Goal: Transaction & Acquisition: Book appointment/travel/reservation

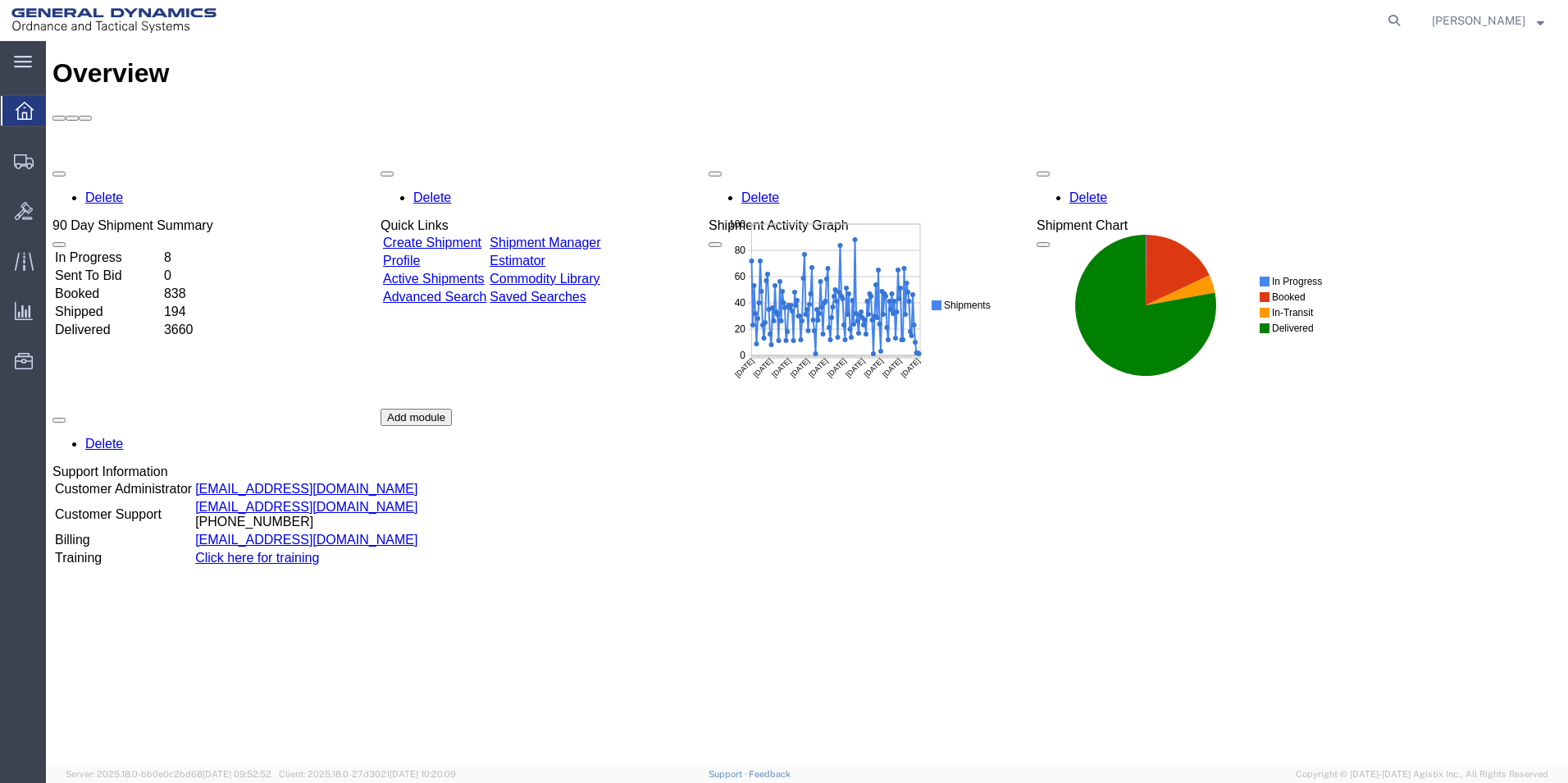
click at [493, 162] on div "Delete 90 Day Shipment Summary In Progress 8 Sent To Bid 0 Booked 838 Shipped 1…" at bounding box center [806, 408] width 1509 height 492
click at [482, 236] on link "Create Shipment" at bounding box center [431, 243] width 98 height 14
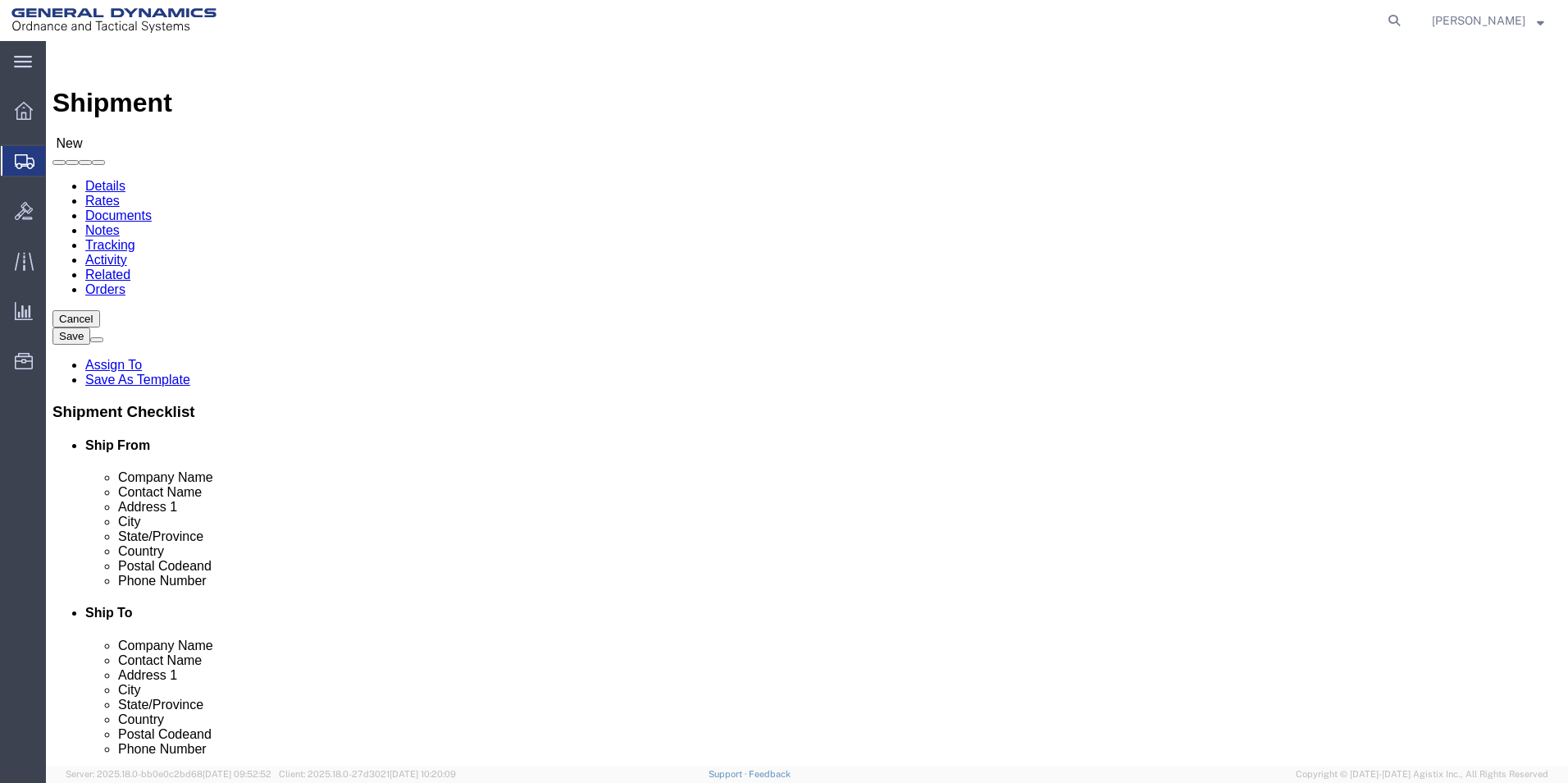
select select
click input "text"
type input "[PERSON_NAME]"
click p "- General Dynamics-Scranton - ([PERSON_NAME]) [STREET_ADDRESS][PERSON_NAME]"
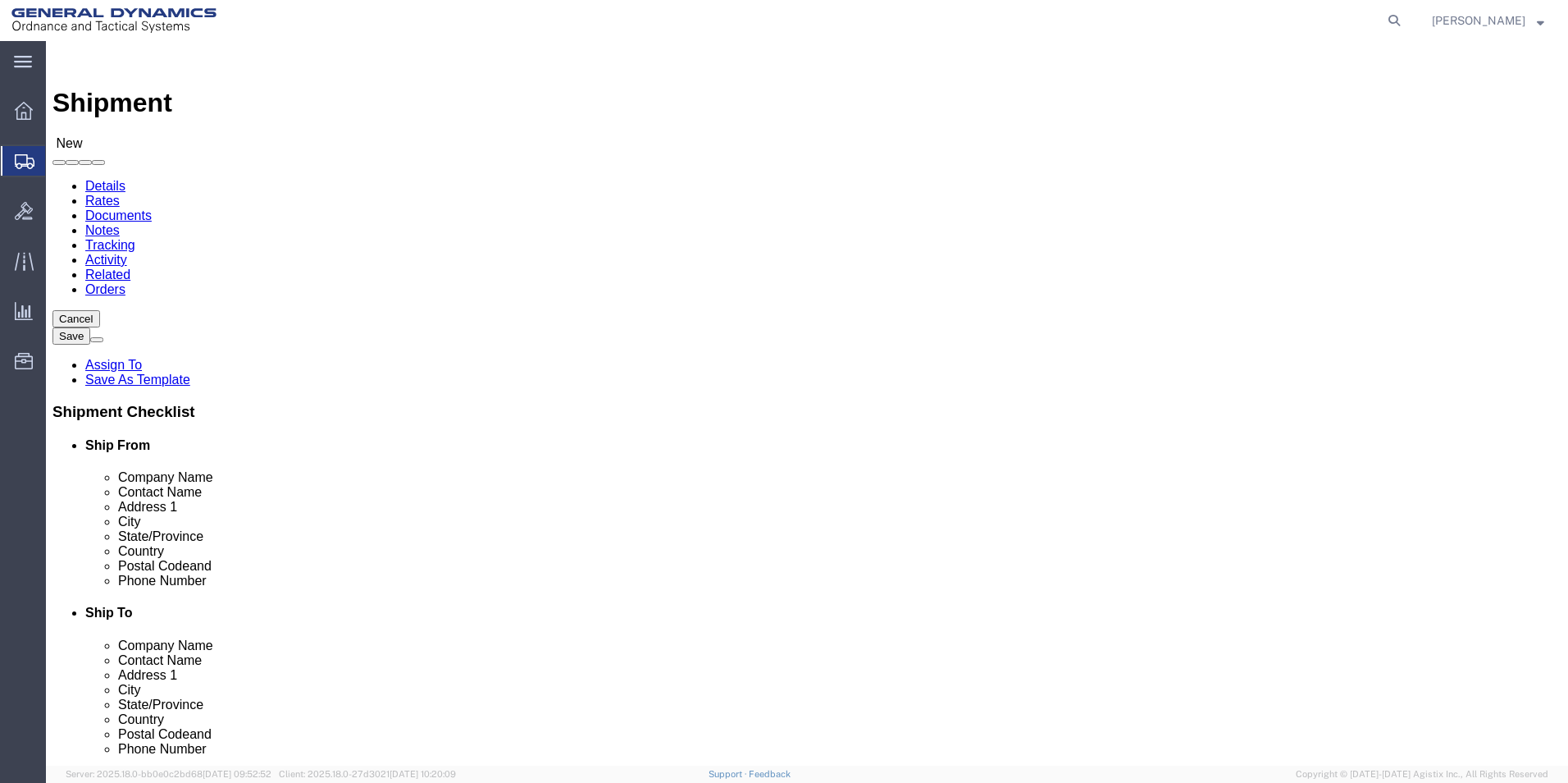
select select
type input "General Dynamics-Scranton"
type input "[PERSON_NAME]"
type input "[STREET_ADDRESS]"
type input "Scranton"
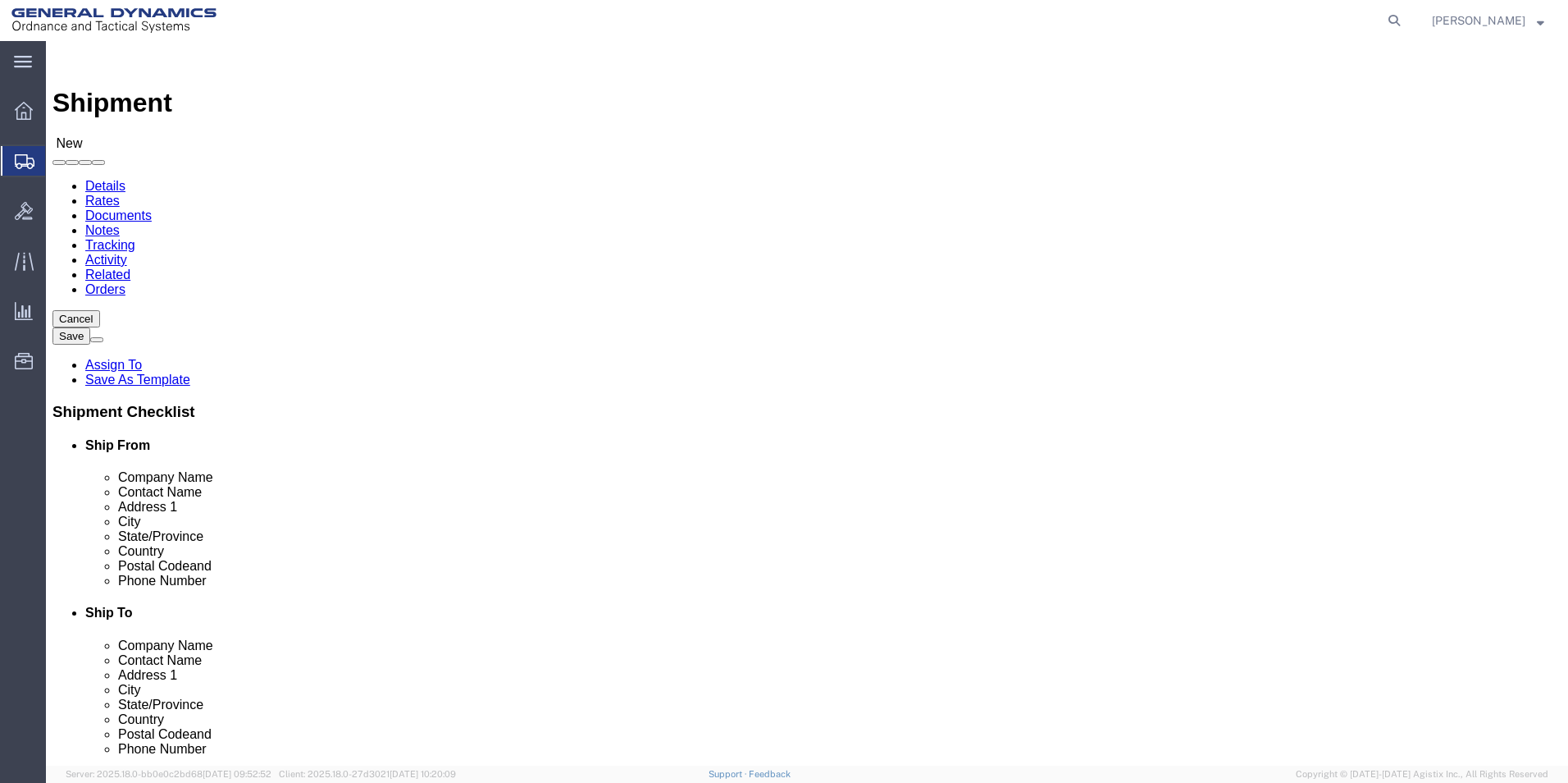
type input "18505"
type input "[PHONE_NUMBER]"
type input "[PERSON_NAME][EMAIL_ADDRESS][PERSON_NAME][DOMAIN_NAME]"
checkbox input "true"
select select "PA"
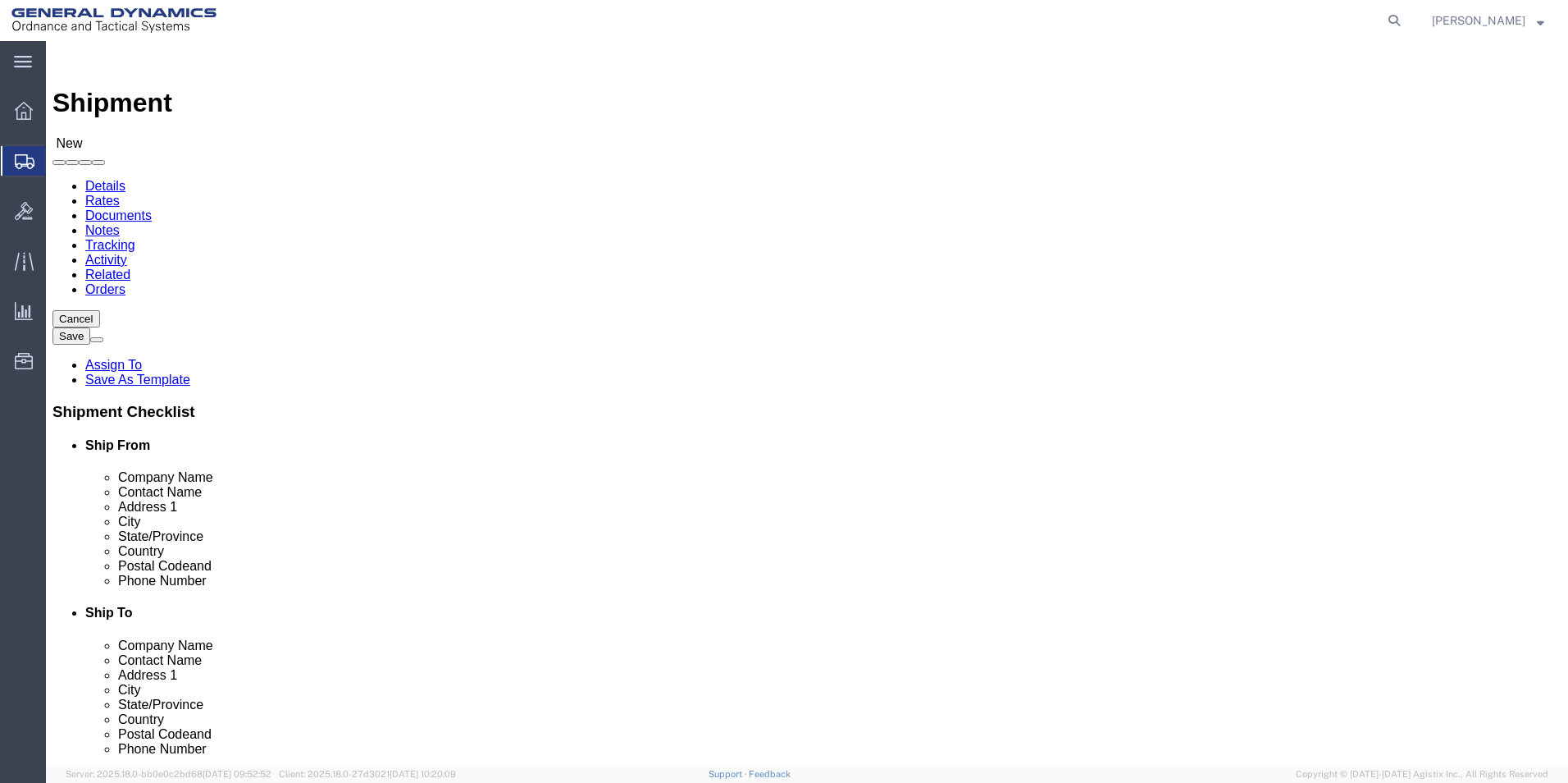
type input "[PERSON_NAME] / [PERSON_NAME]"
click input "text"
type input "U"
click p "- [DEMOGRAPHIC_DATA] Army Yuma Proving Ground - ([PERSON_NAME]) Bldg 3740, [GEO…"
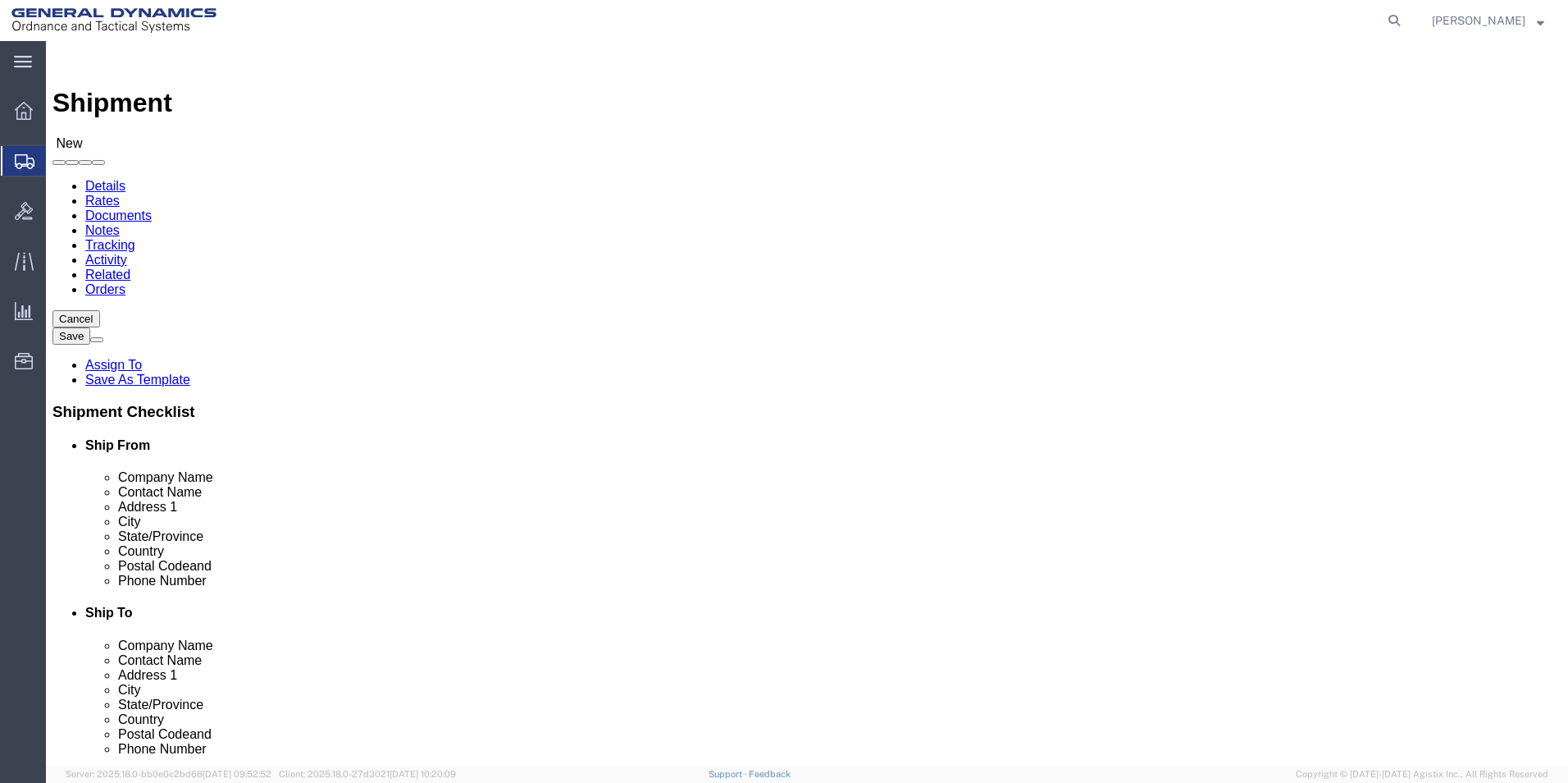
select select
type input "[DEMOGRAPHIC_DATA] Army Yuma Proving Ground"
type input "[PERSON_NAME]"
type input "Bldg 3740"
type input "Kofa Firing Range on [GEOGRAPHIC_DATA]"
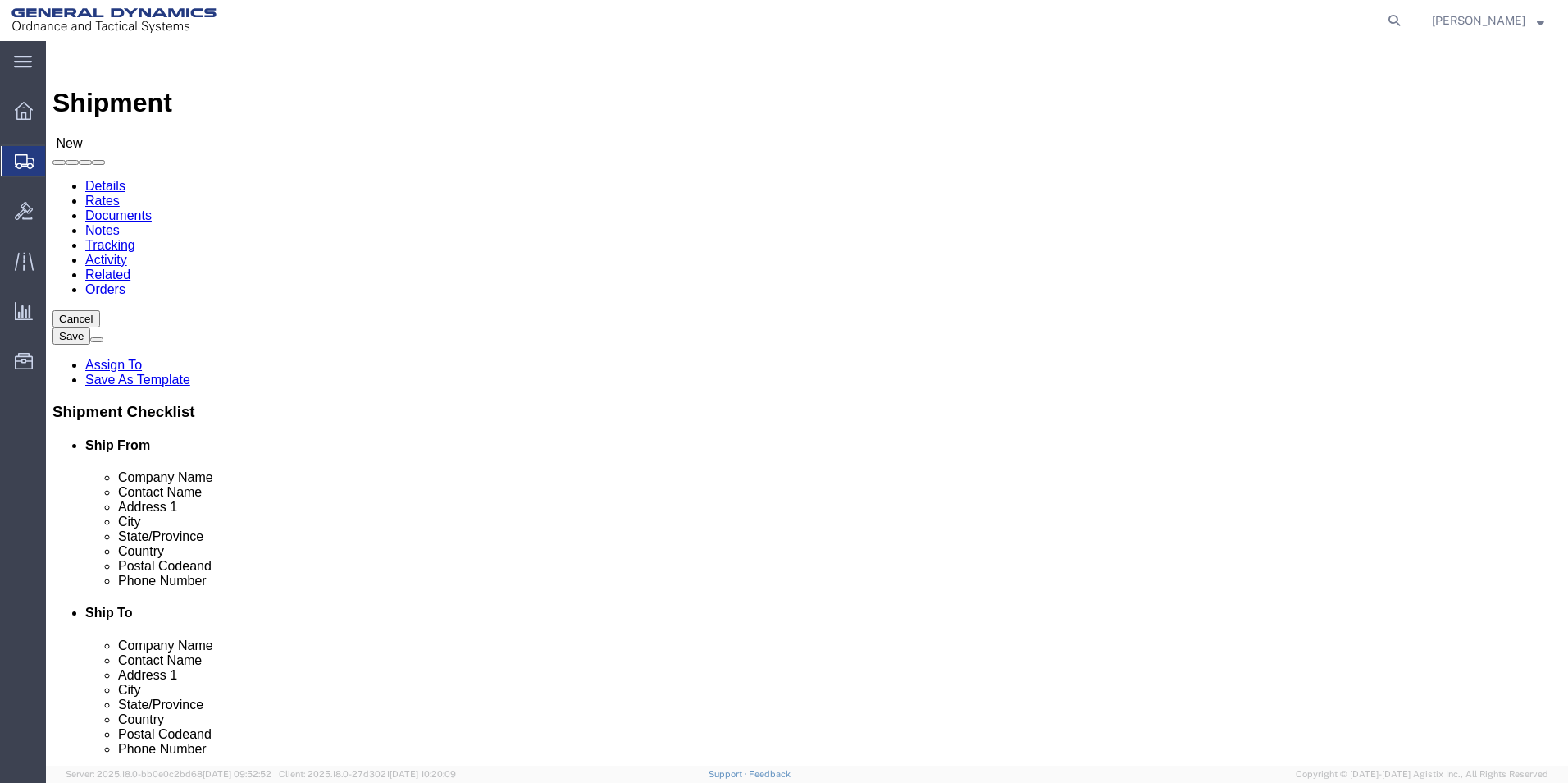
type input "Yuma"
type input "85365-9498"
select select "AZ"
type input "[DEMOGRAPHIC_DATA] Army Yuma Proving Ground"
click input "text"
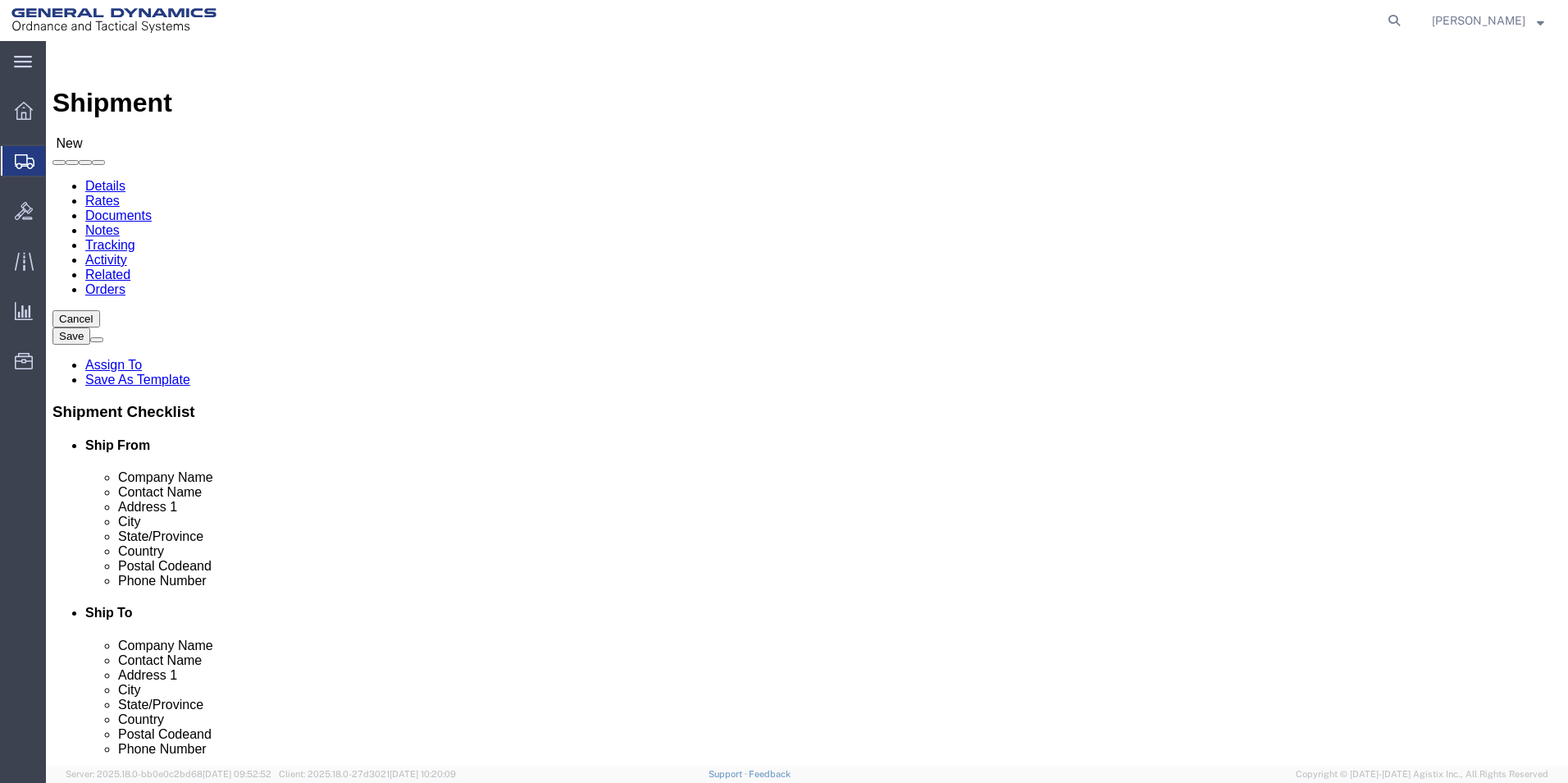
type input "[PHONE_NUMBER]"
click input "text"
paste input "[PERSON_NAME][EMAIL_ADDRESS][PERSON_NAME][DOMAIN_NAME]"
type input "[PERSON_NAME][EMAIL_ADDRESS][PERSON_NAME][DOMAIN_NAME]"
checkbox input "true"
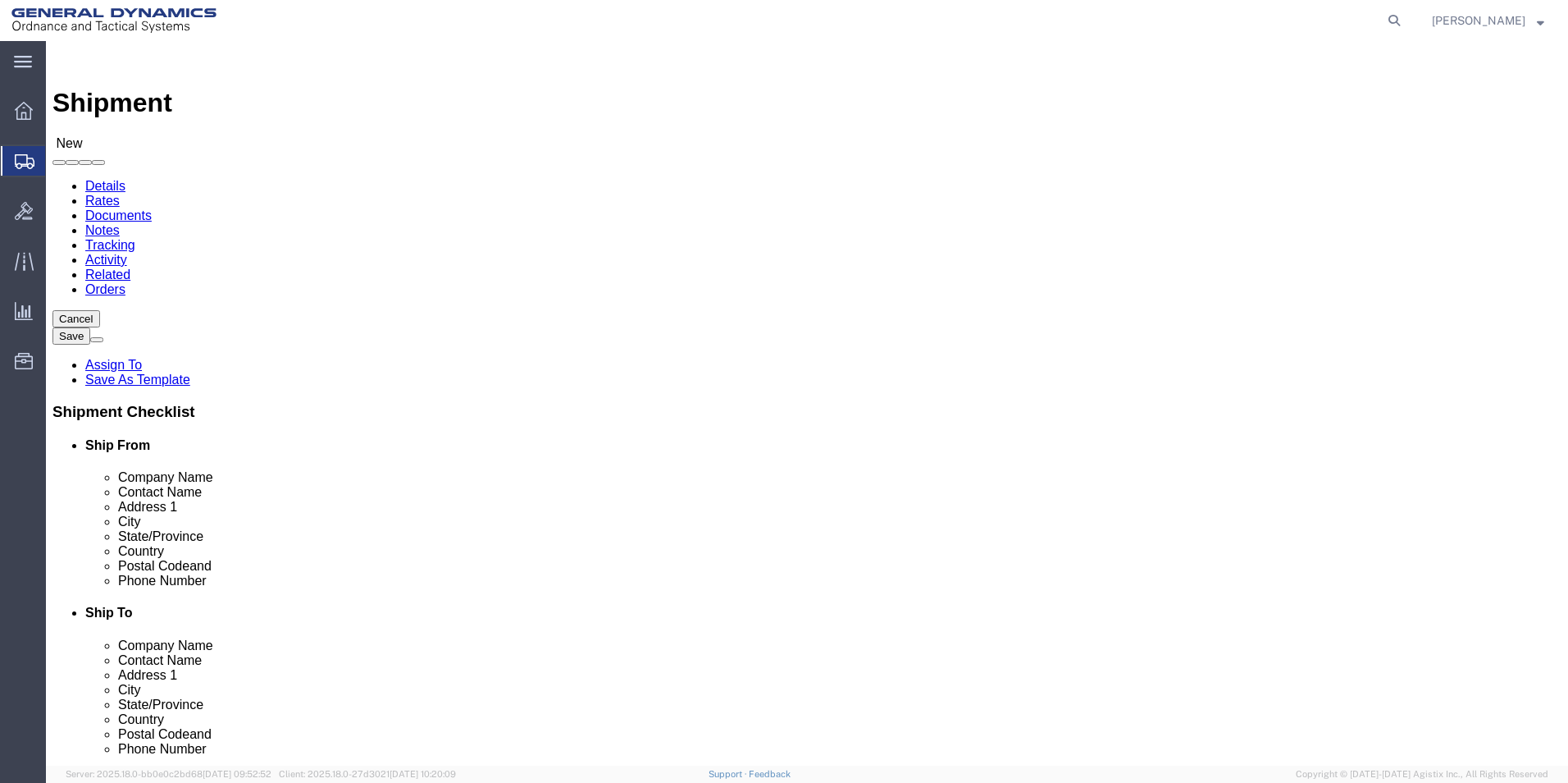
click span
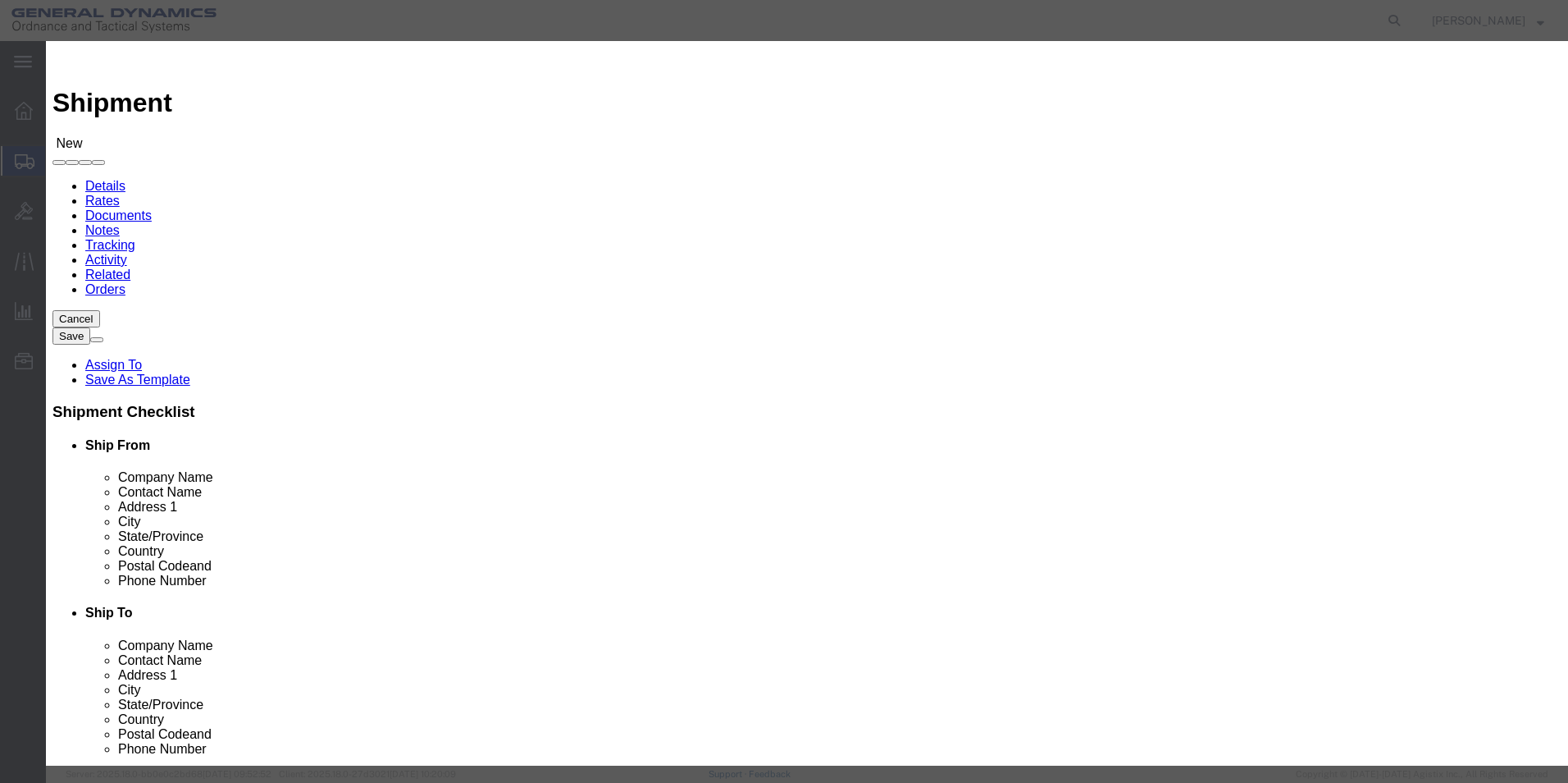
click input "checkbox"
checkbox input "true"
click button "Save"
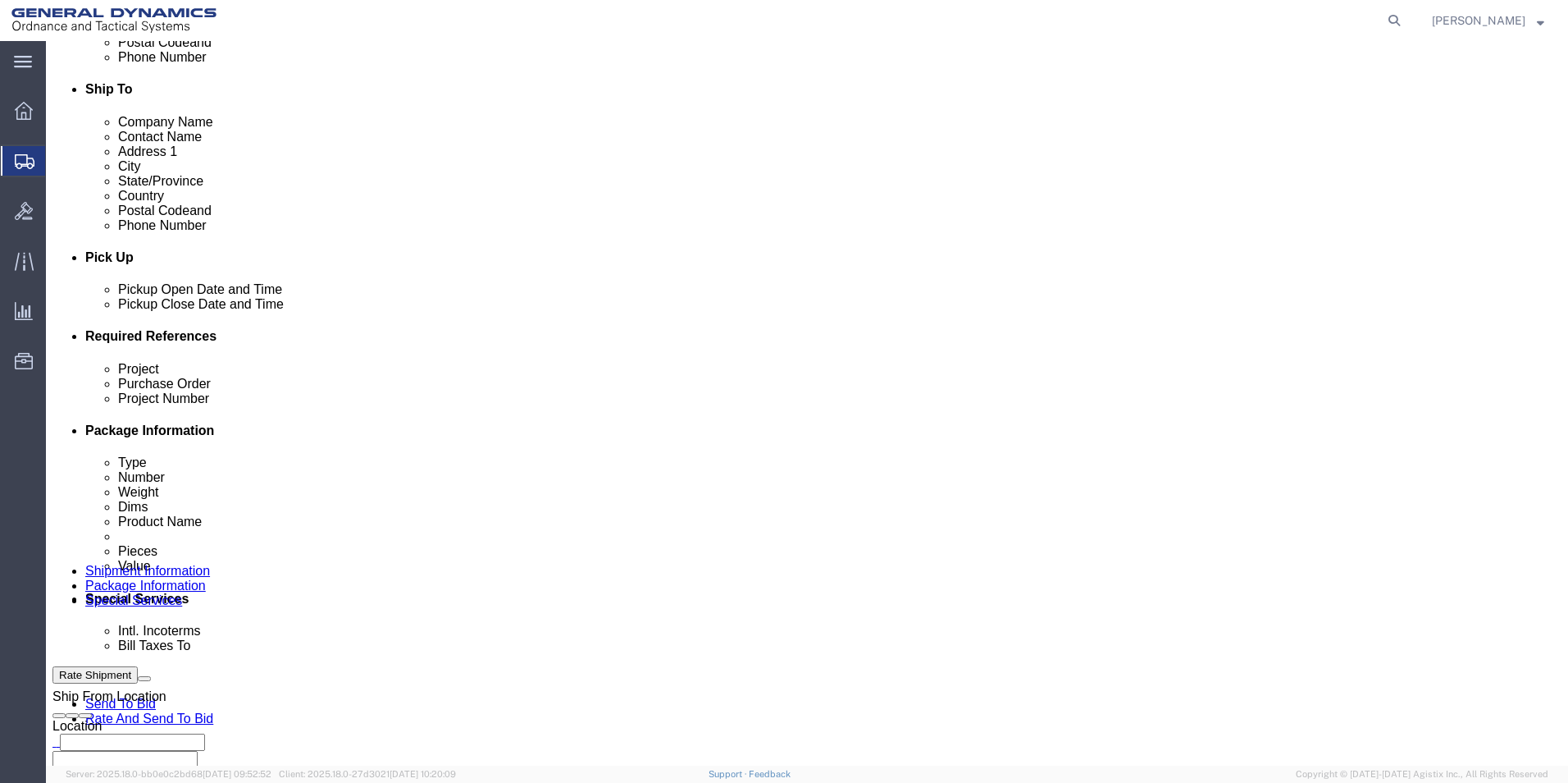
scroll to position [574, 0]
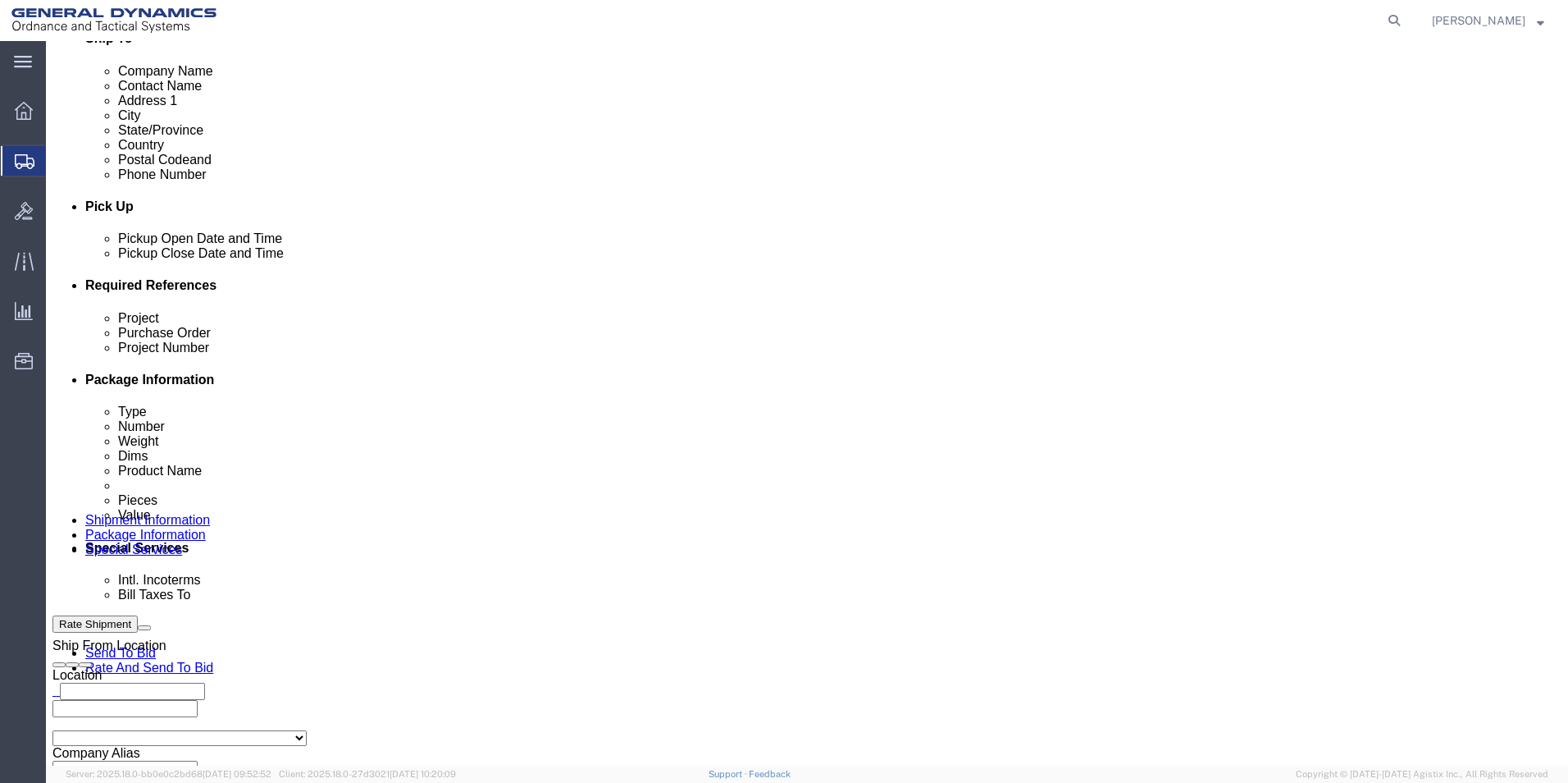
click input "text"
paste input "33000004"
type input "33000004"
drag, startPoint x: 218, startPoint y: 437, endPoint x: 230, endPoint y: 439, distance: 12.2
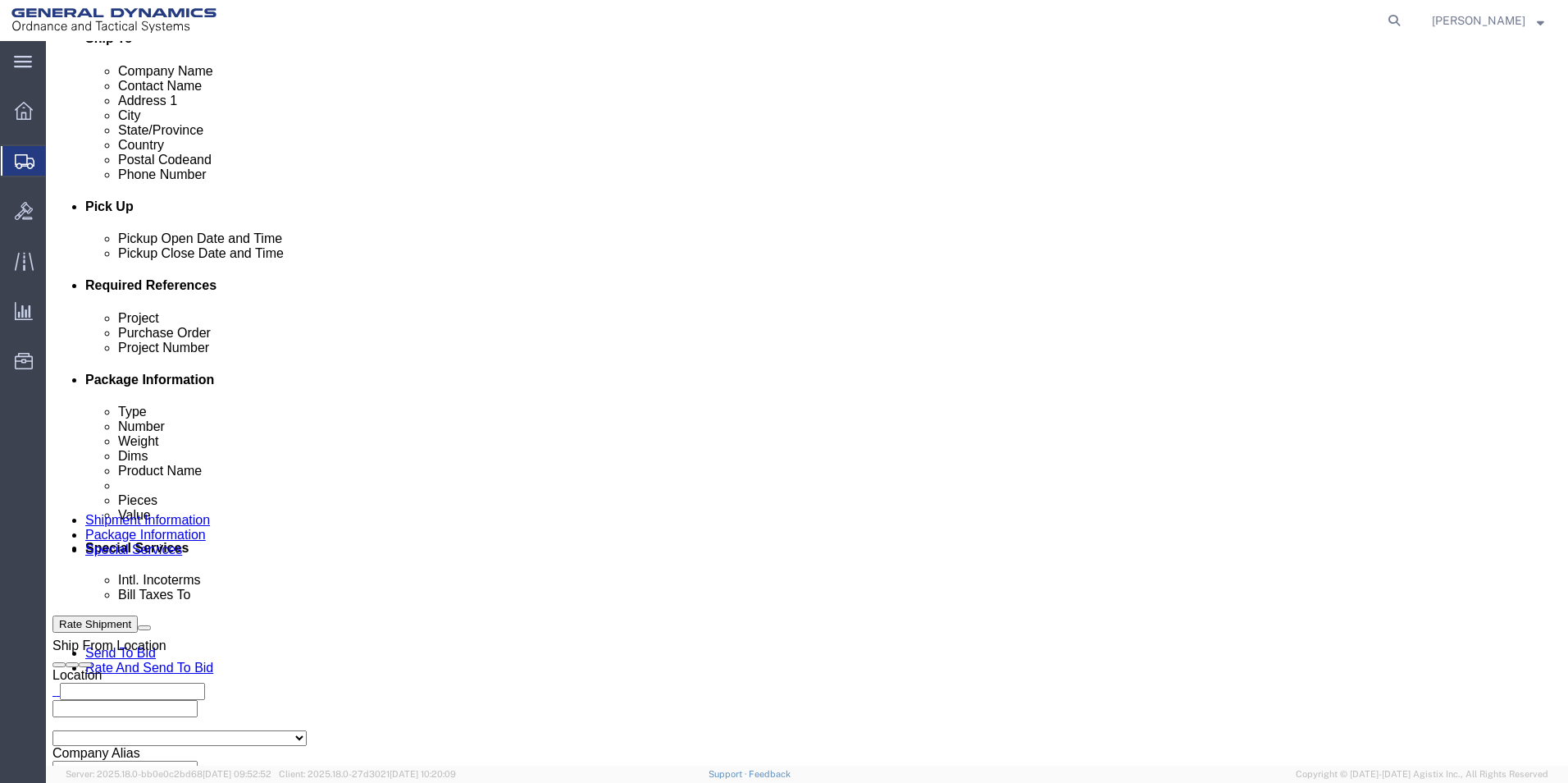
click input "text"
type input "n/a"
click input "text"
type input "N/A"
click button "Add reference"
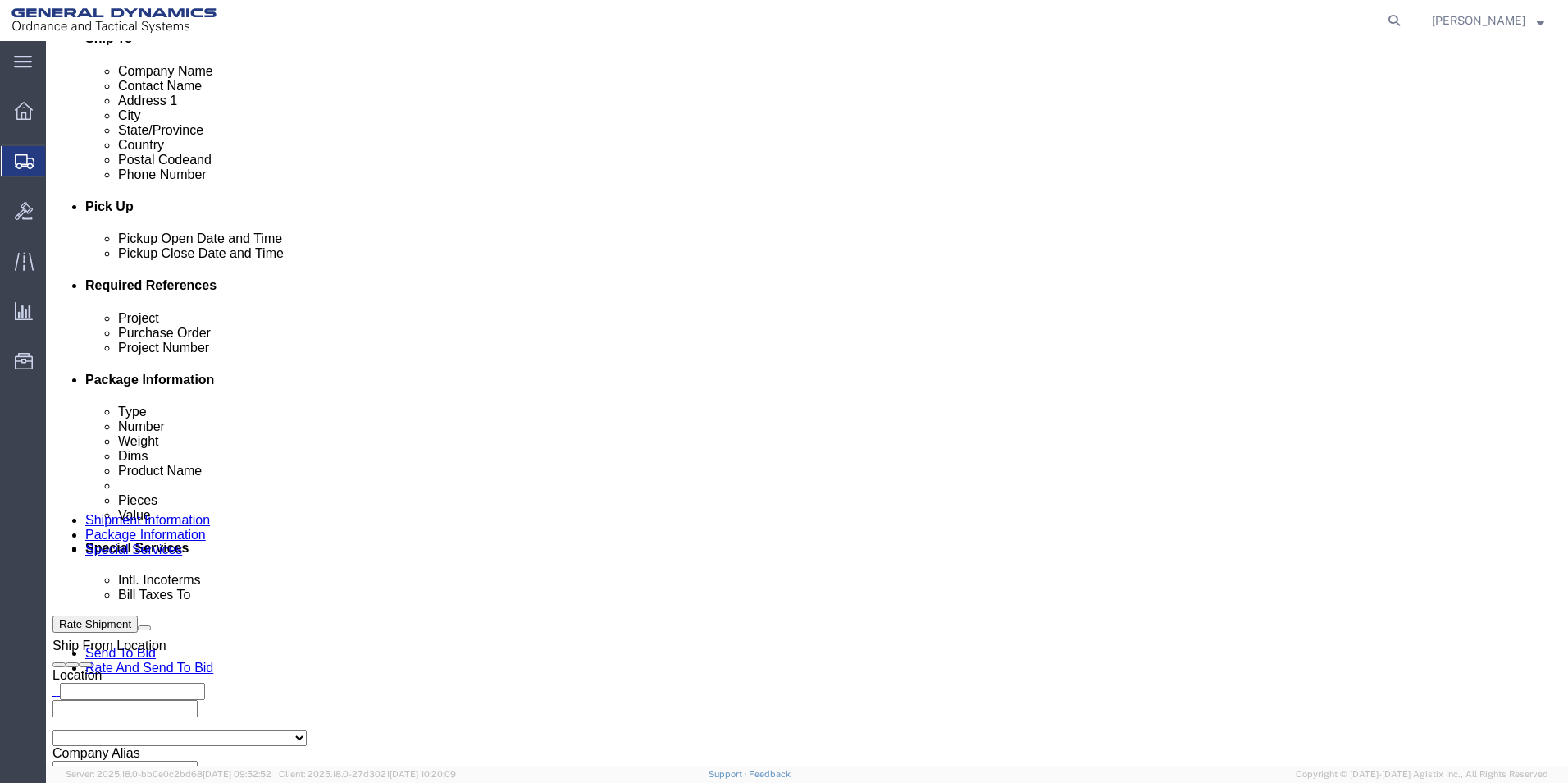
click select "Select Account Type Activity ID Airline Appointment Number ASN Batch Request # …"
select select "LOT"
click select "Select Account Type Activity ID Airline Appointment Number ASN Batch Request # …"
click input "text"
paste input "SOP25G402E009"
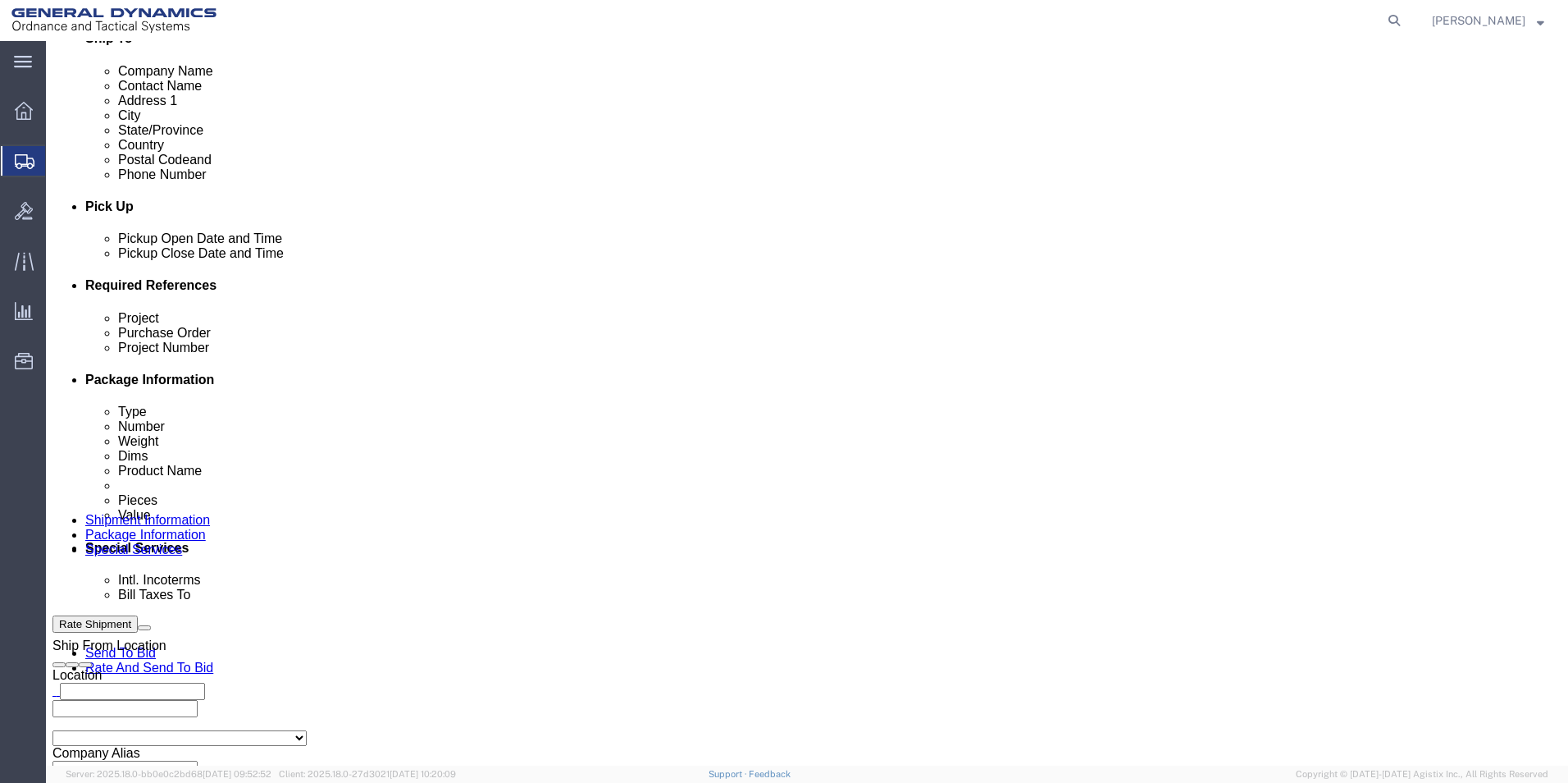
type input "SOP25G402E009"
click button "Add reference"
click select "Select Account Type Activity ID Airline Appointment Number ASN Batch Request # …"
select select "ACTID"
click select "Select Account Type Activity ID Airline Appointment Number ASN Batch Request # …"
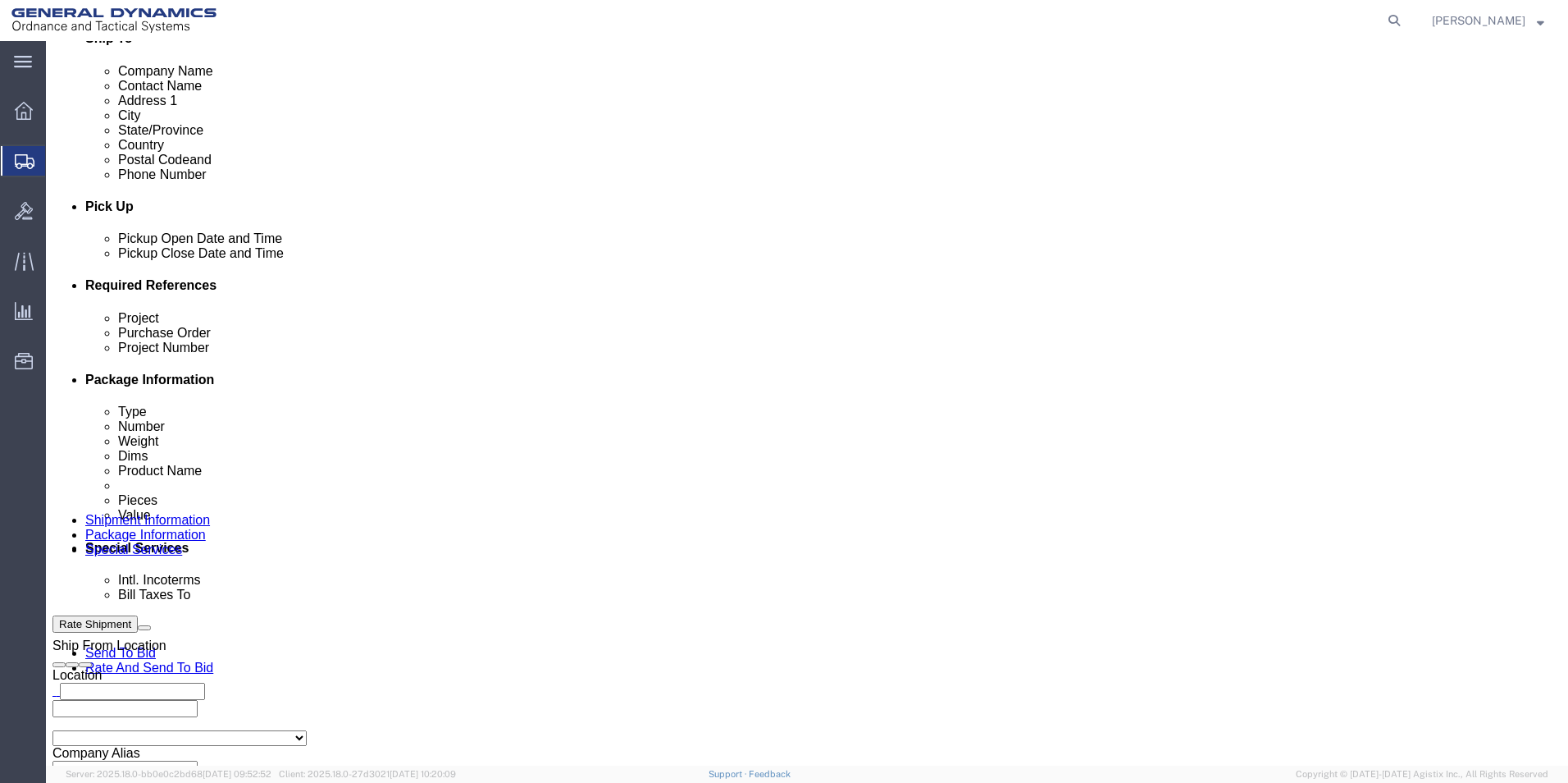
click input "text"
type input "1005"
click icon
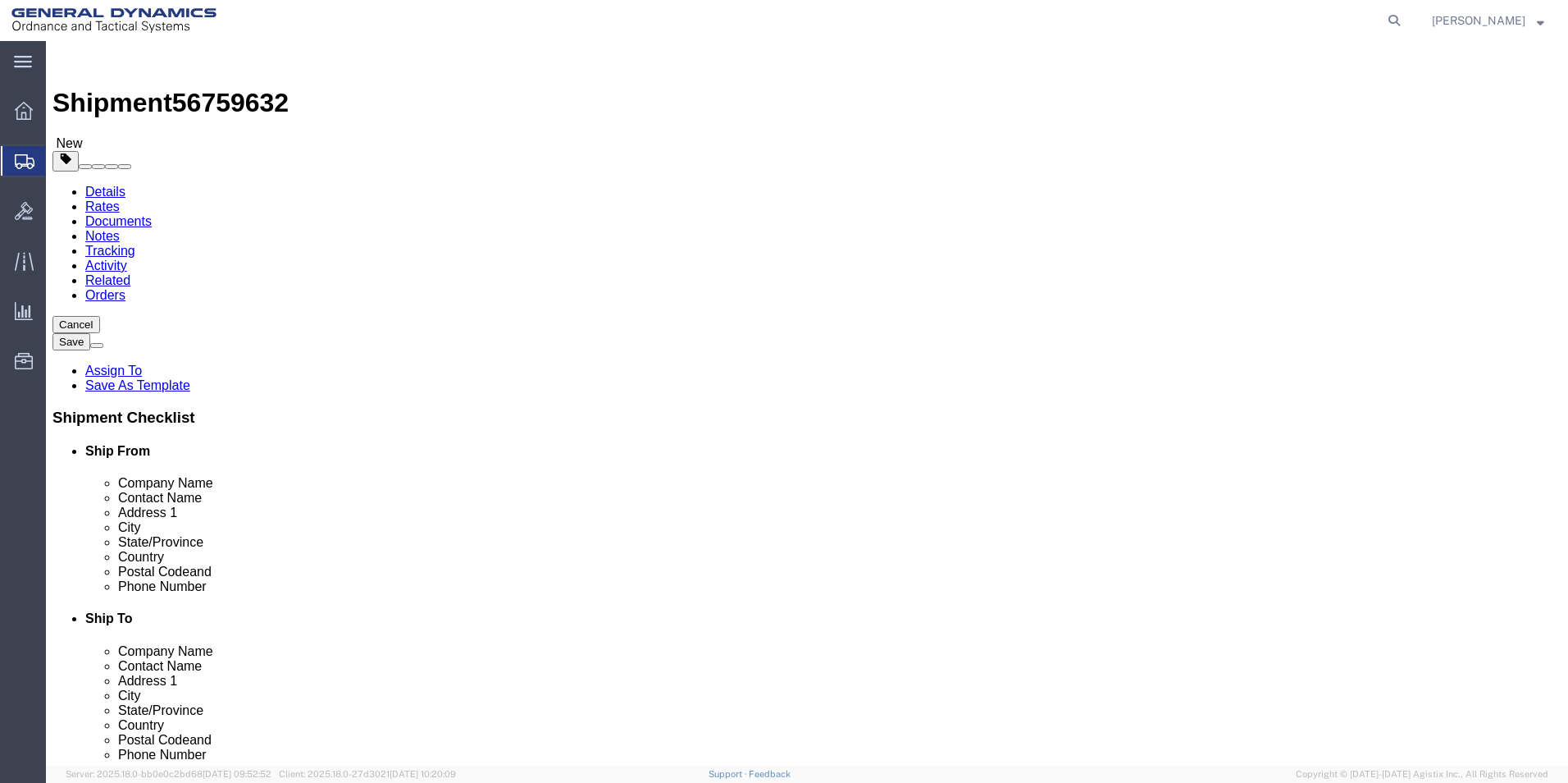
click select "Select Bale(s) Basket(s) Bolt(s) Bottle(s) Buckets Bulk Bundle(s) Can(s) Cardbo…"
select select "PSNS"
click select "Select Bale(s) Basket(s) Bolt(s) Bottle(s) Buckets Bulk Bundle(s) Can(s) Cardbo…"
drag, startPoint x: 247, startPoint y: 344, endPoint x: 214, endPoint y: 344, distance: 33.0
click div "1"
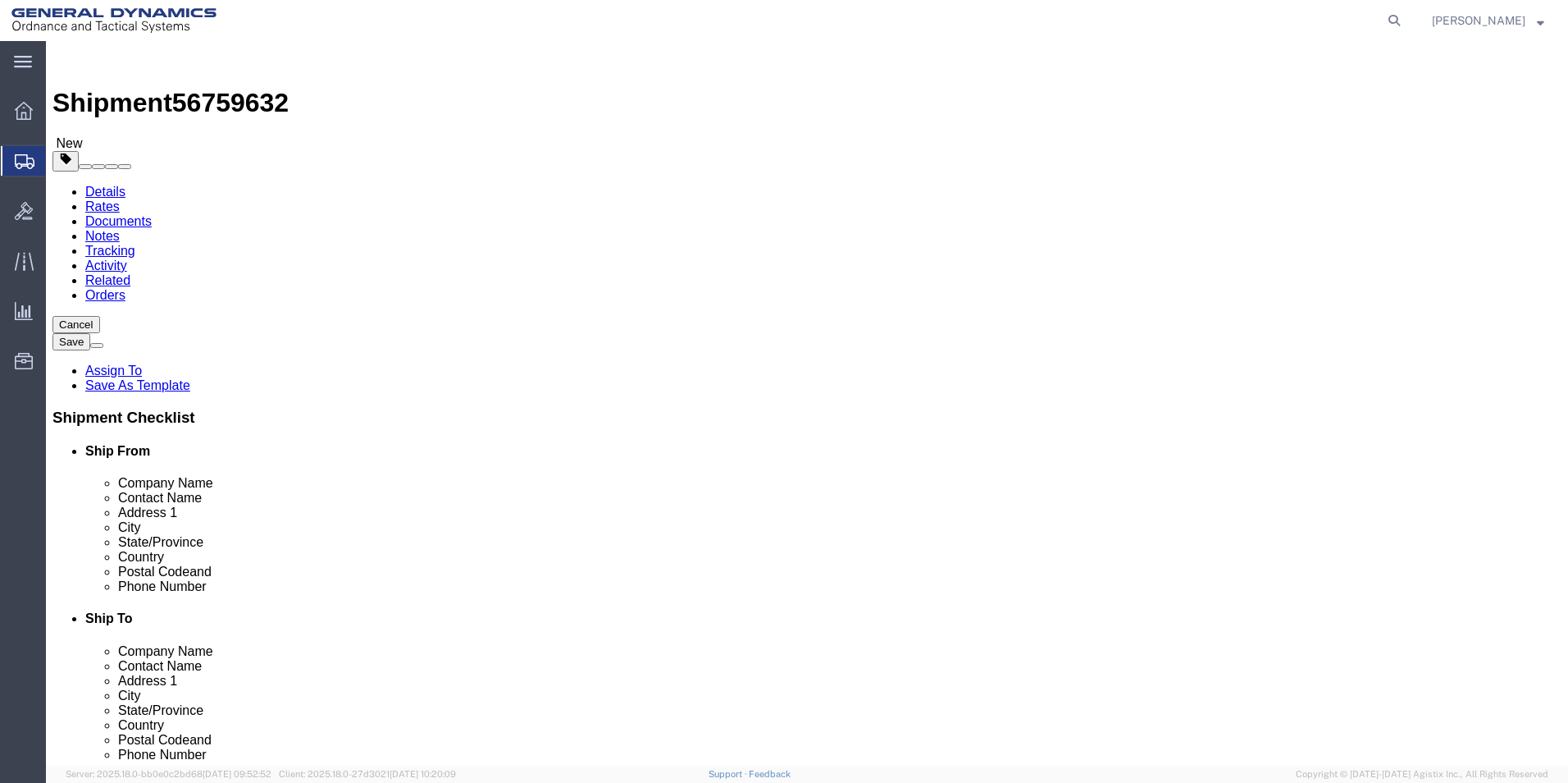
type input "27"
click input "text"
type input "29"
click input "text"
type input "14.5"
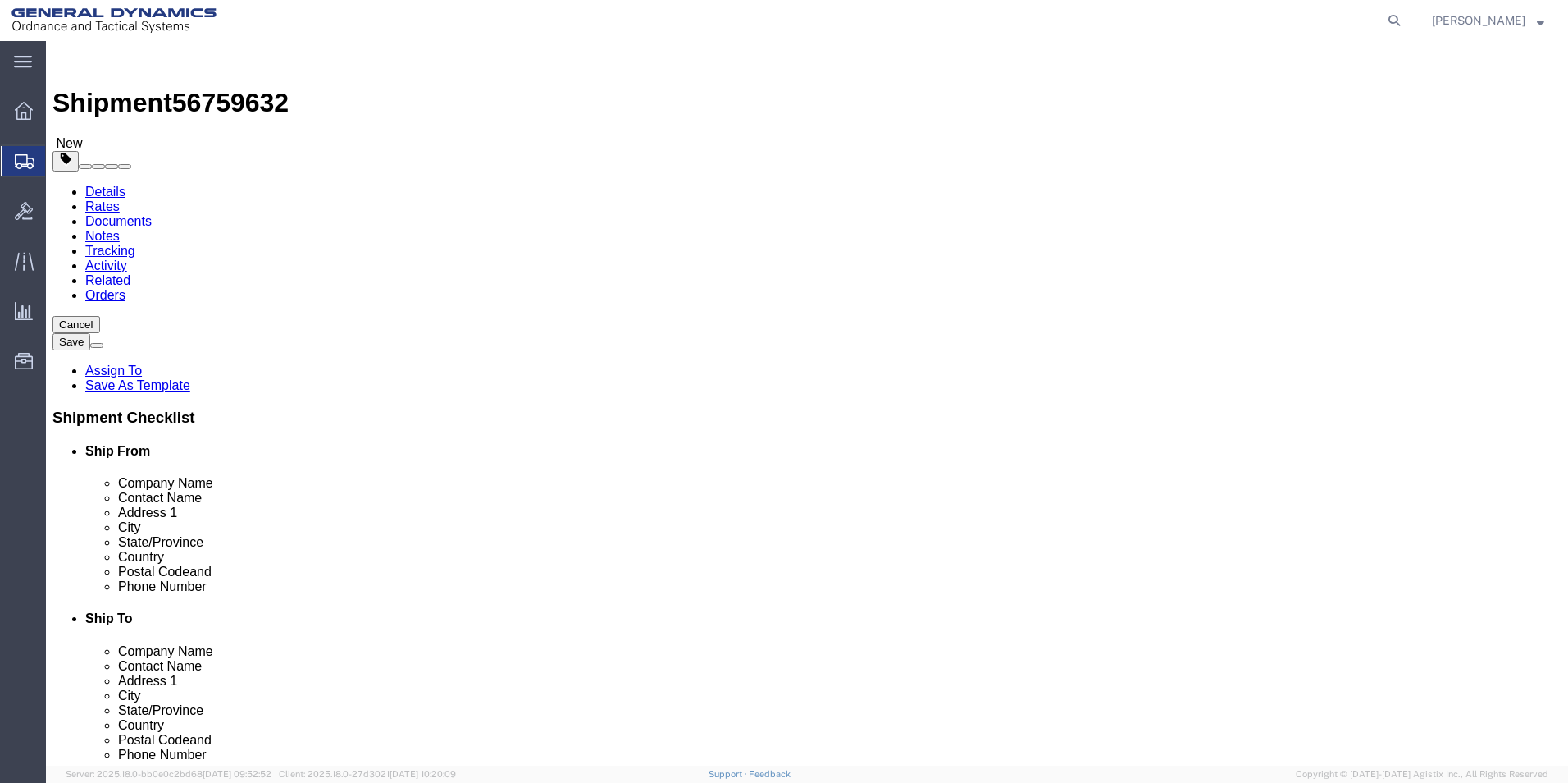
click input "text"
type input "35.5"
drag, startPoint x: 252, startPoint y: 405, endPoint x: 221, endPoint y: 405, distance: 31.0
click div "0.00 Select kgs lbs"
type input "18400"
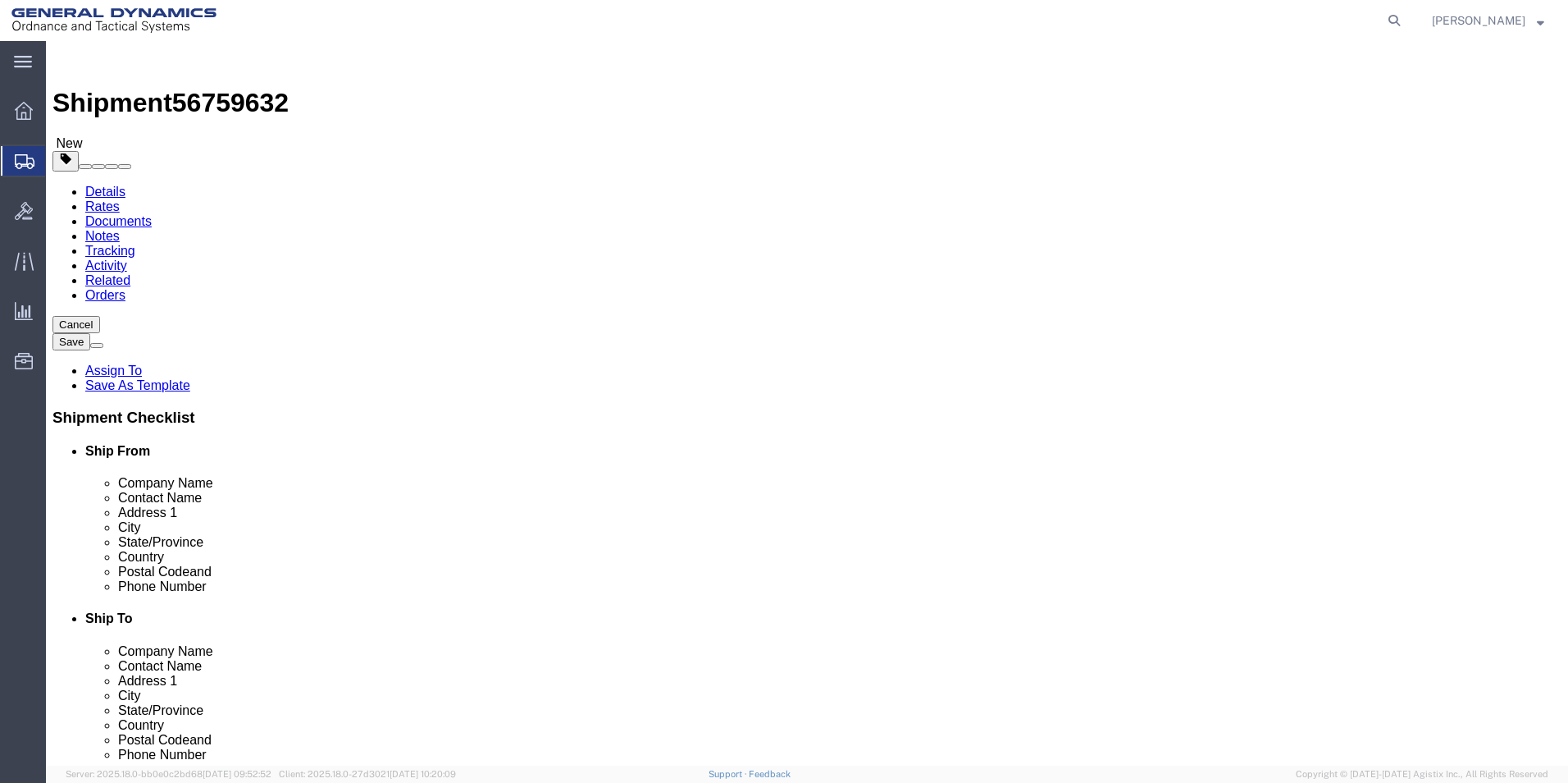
click span
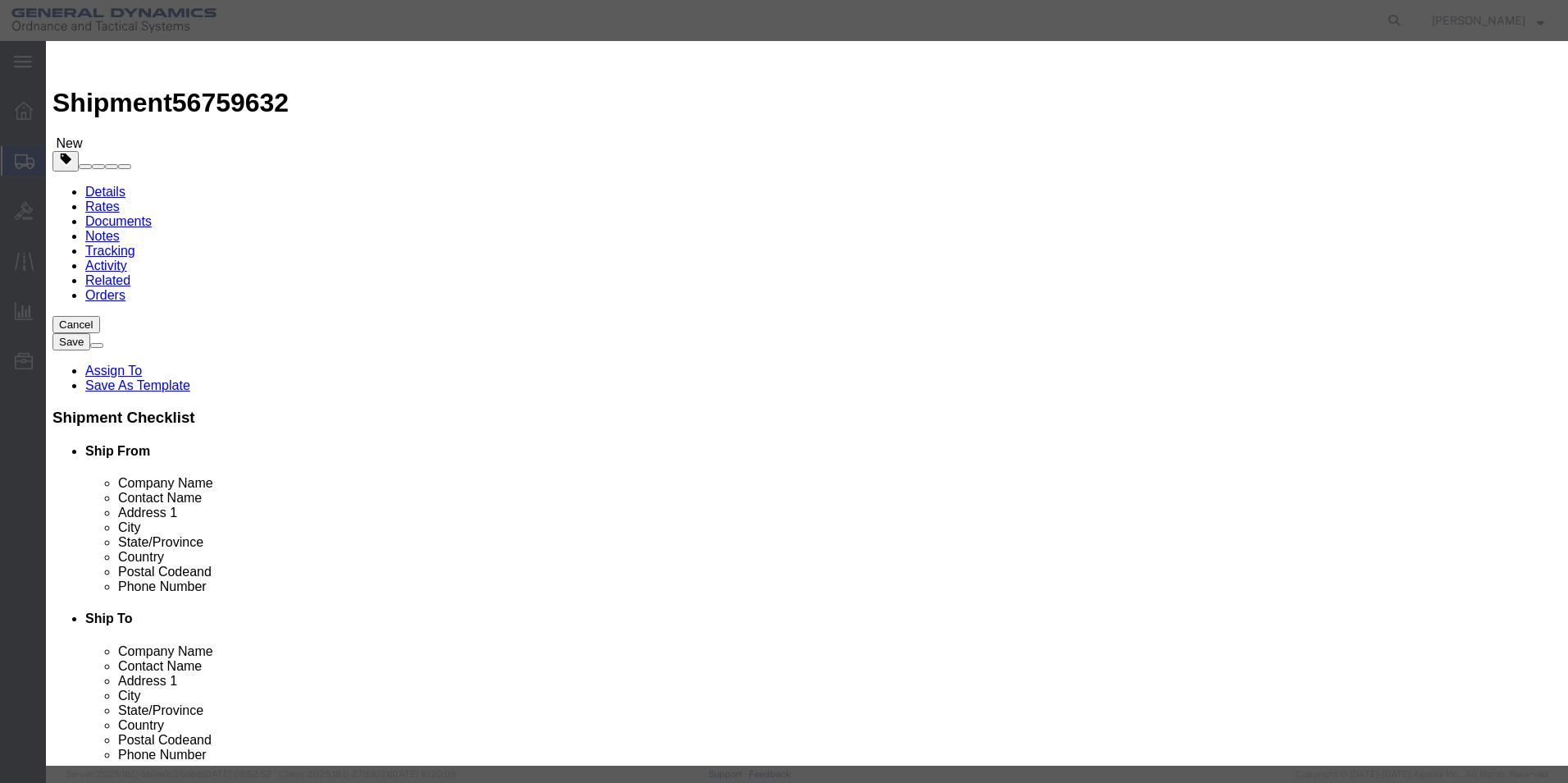
click input "text"
paste input "Inert 155mm M795 Shells with Nickel Rotating Band"
type input "Inert 155mm M795 Shells with Nickel Rotating Band"
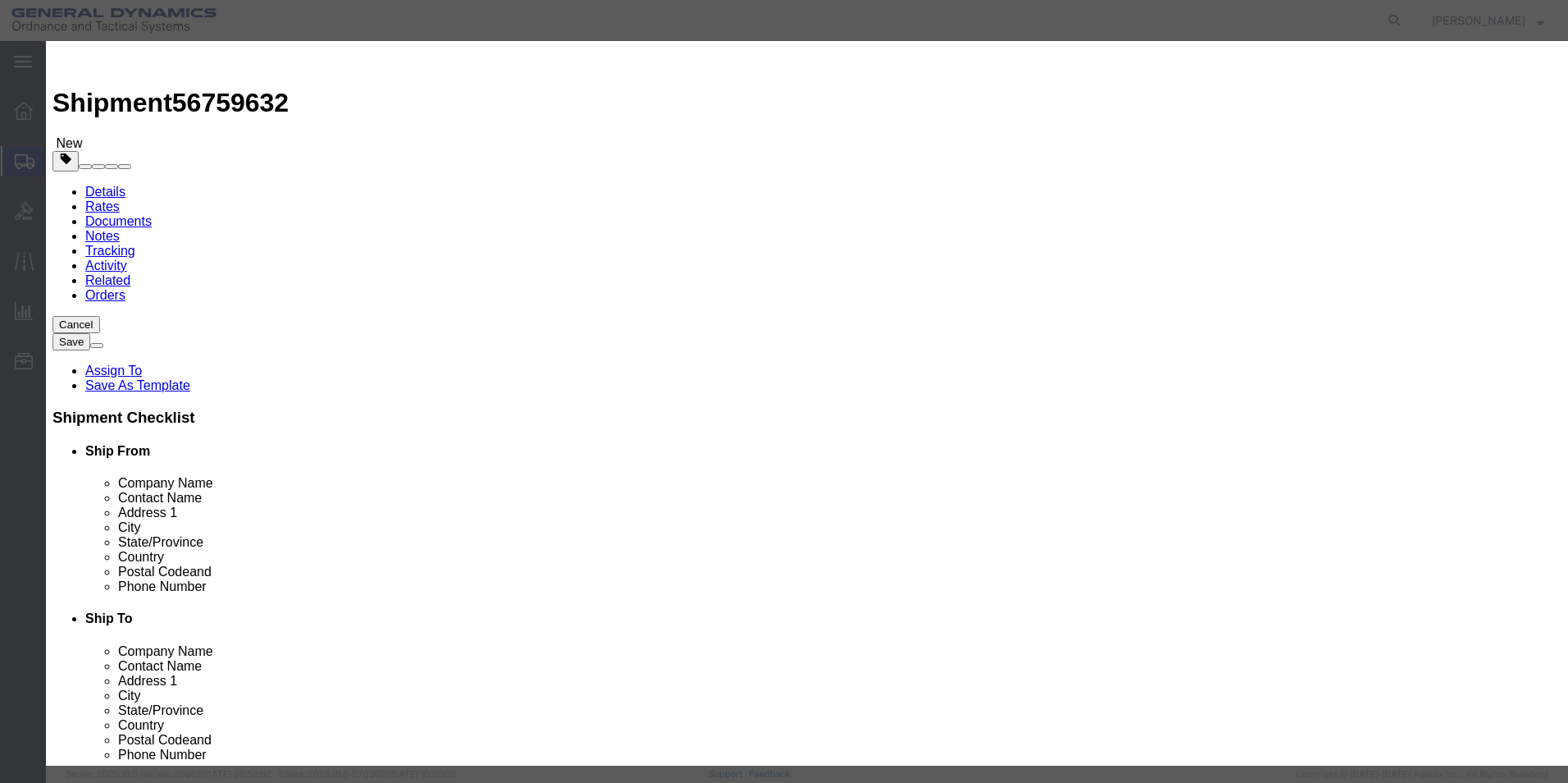
drag, startPoint x: 491, startPoint y: 155, endPoint x: 458, endPoint y: 152, distance: 33.1
click div "Pieces 0 Select Bag Barrels 100Board Feet Bottle Box Blister Pack Carats Can Ca…"
type input "216"
click input "text"
type input "75000"
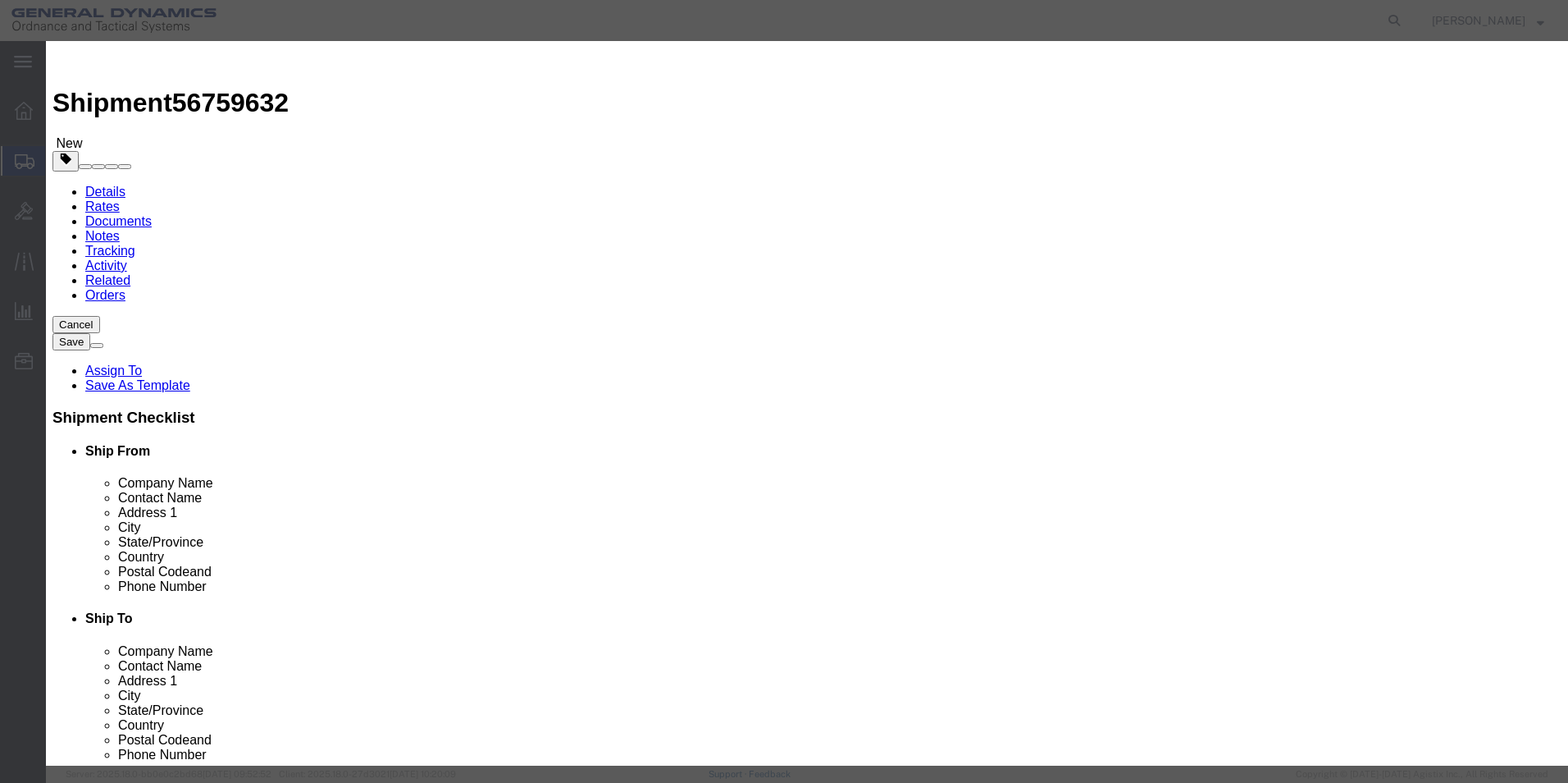
click select "Select 50 55 60 65 70 85 92.5 100 125 175 250 300 400"
select select "70"
click select "Select 50 55 60 65 70 85 92.5 100 125 175 250 300 400"
click textarea
paste textarea ""WO# Project: 33000004, Activity ID: 1005 LOT# SOP25G402E009""
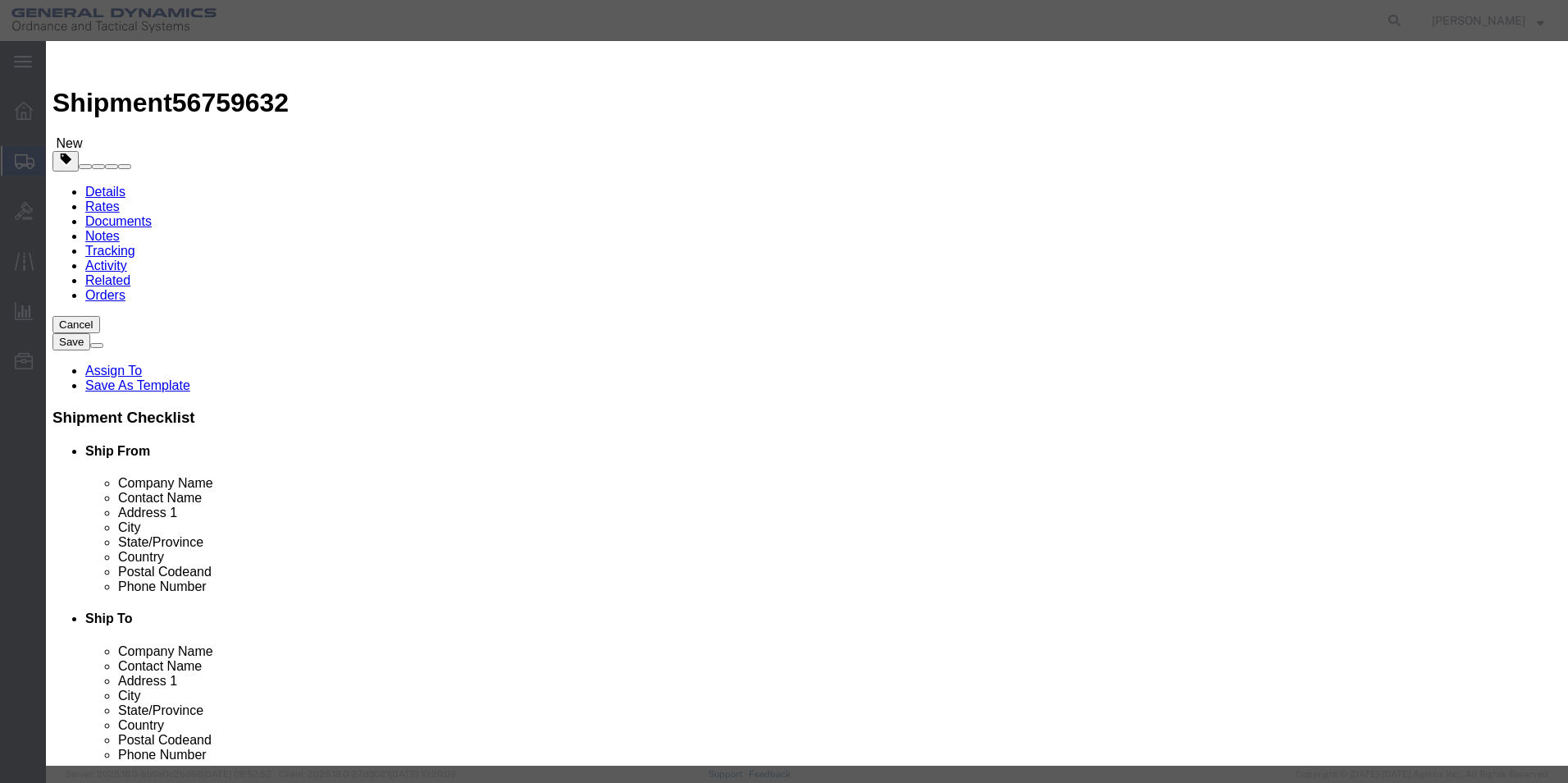
scroll to position [13, 0]
type textarea ""WO# Project: 33000004, Activity ID: 1005 LOT# SOP25G402E009""
click button "Save & Close"
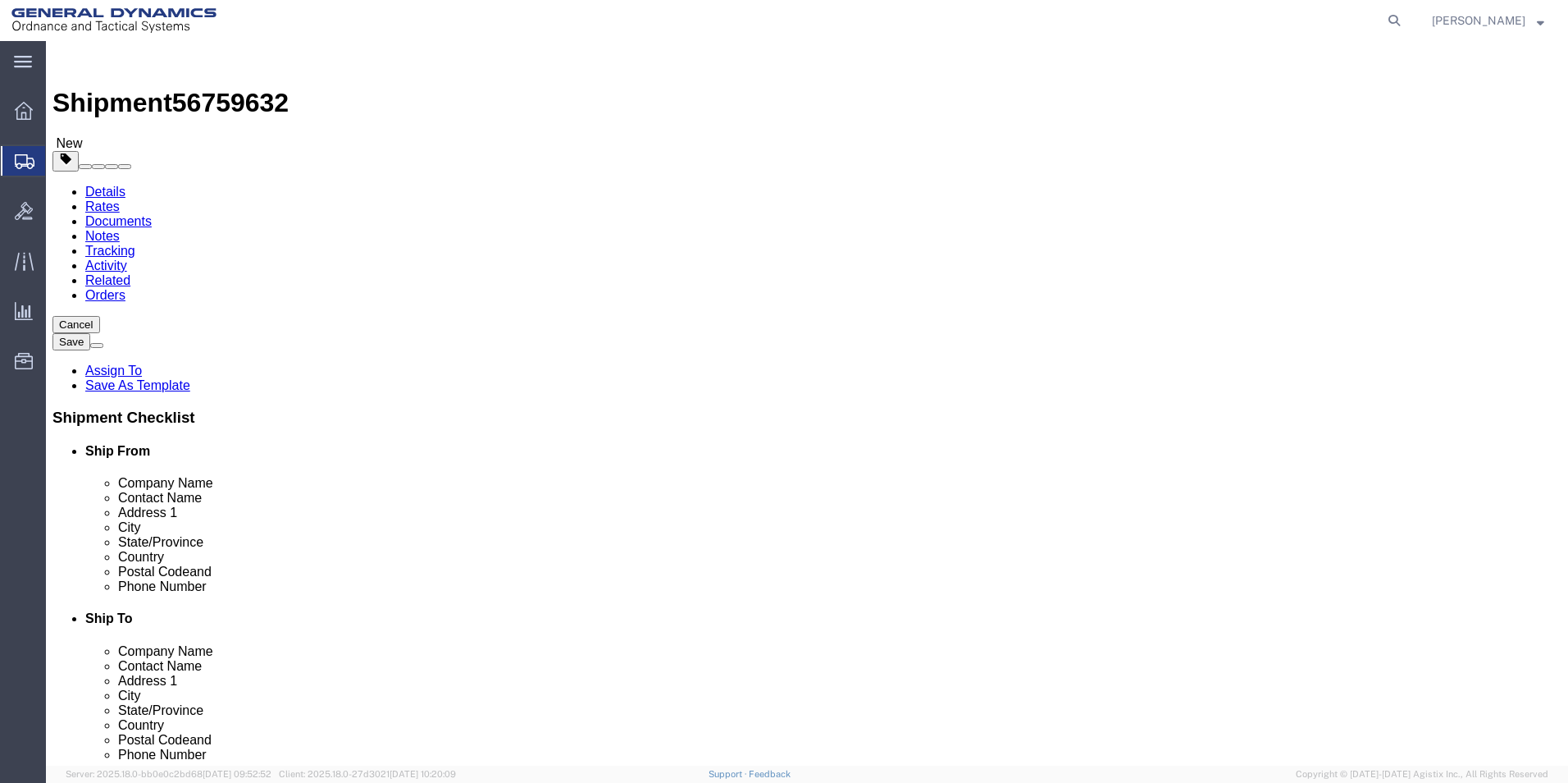
click dd "216.00 Each"
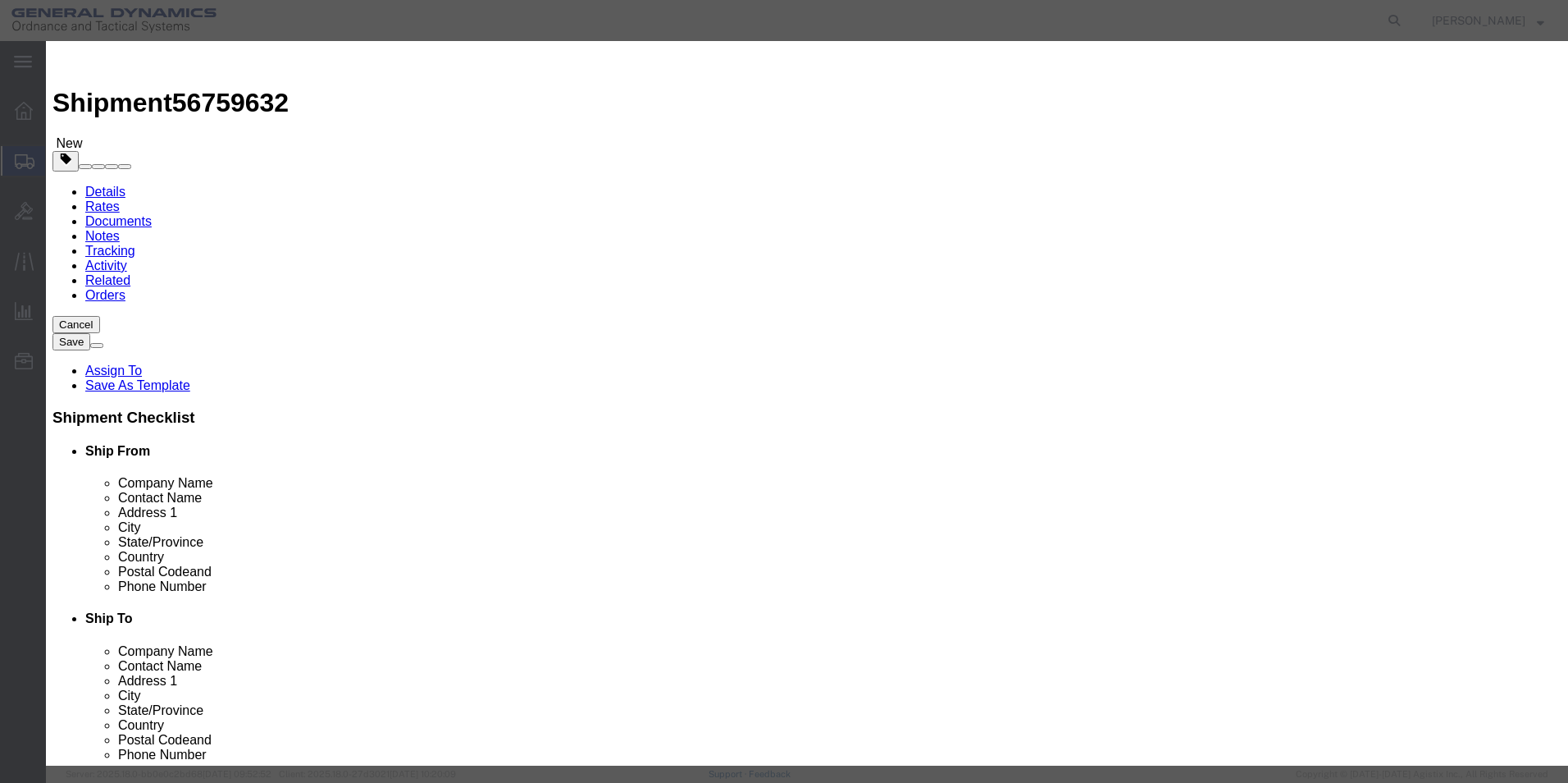
click button "Save & Close"
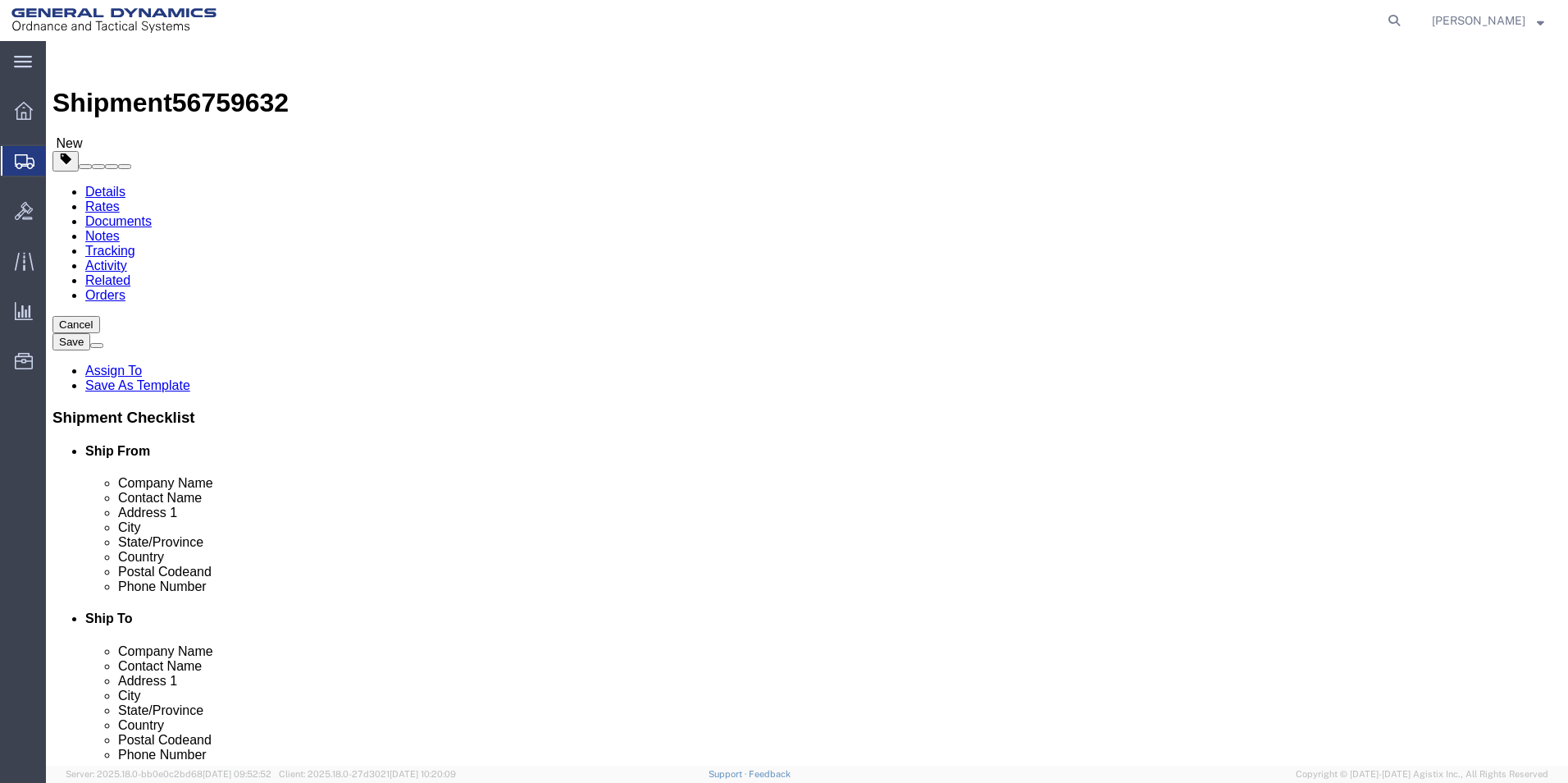
click button "Continue"
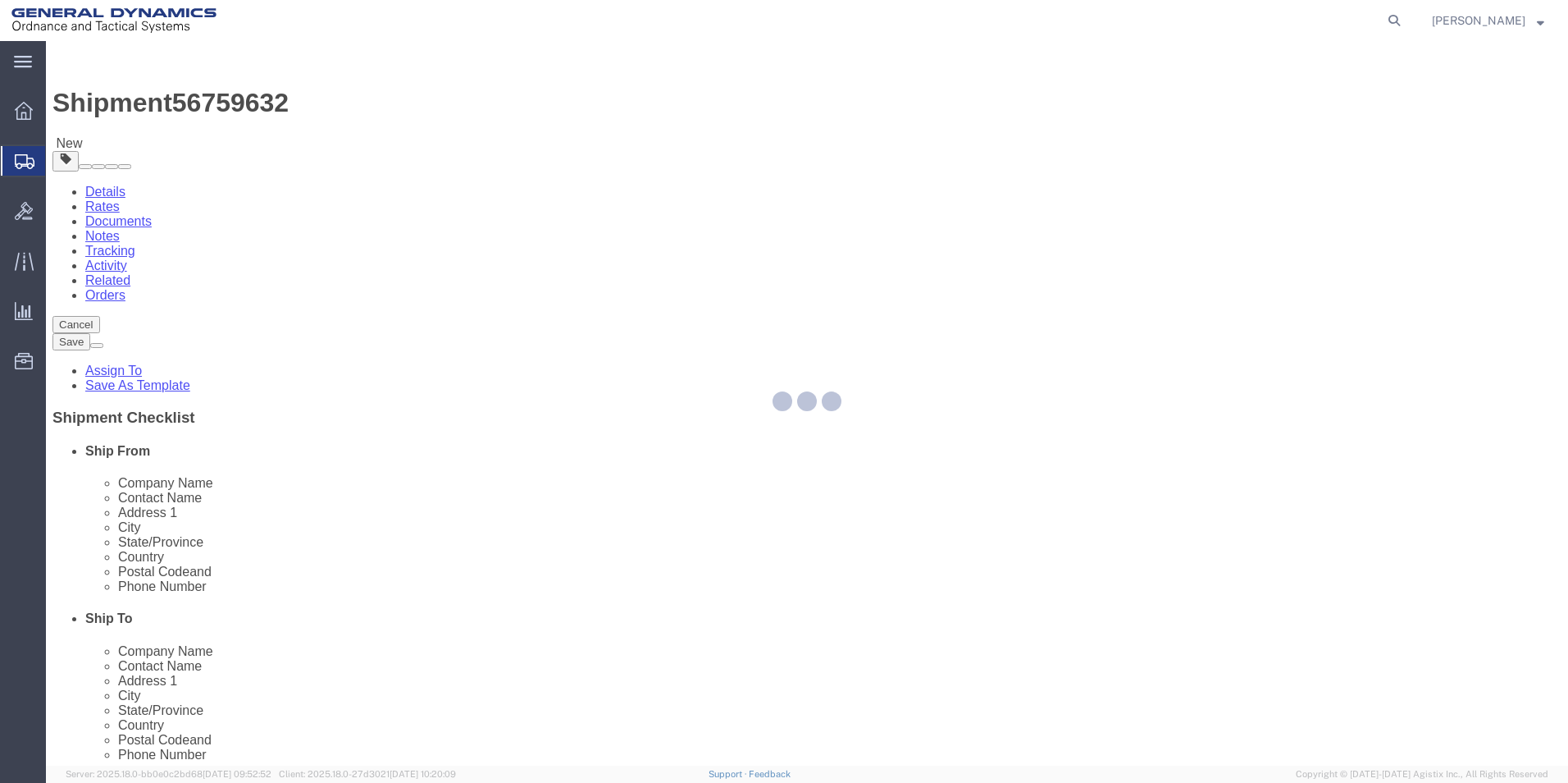
select select
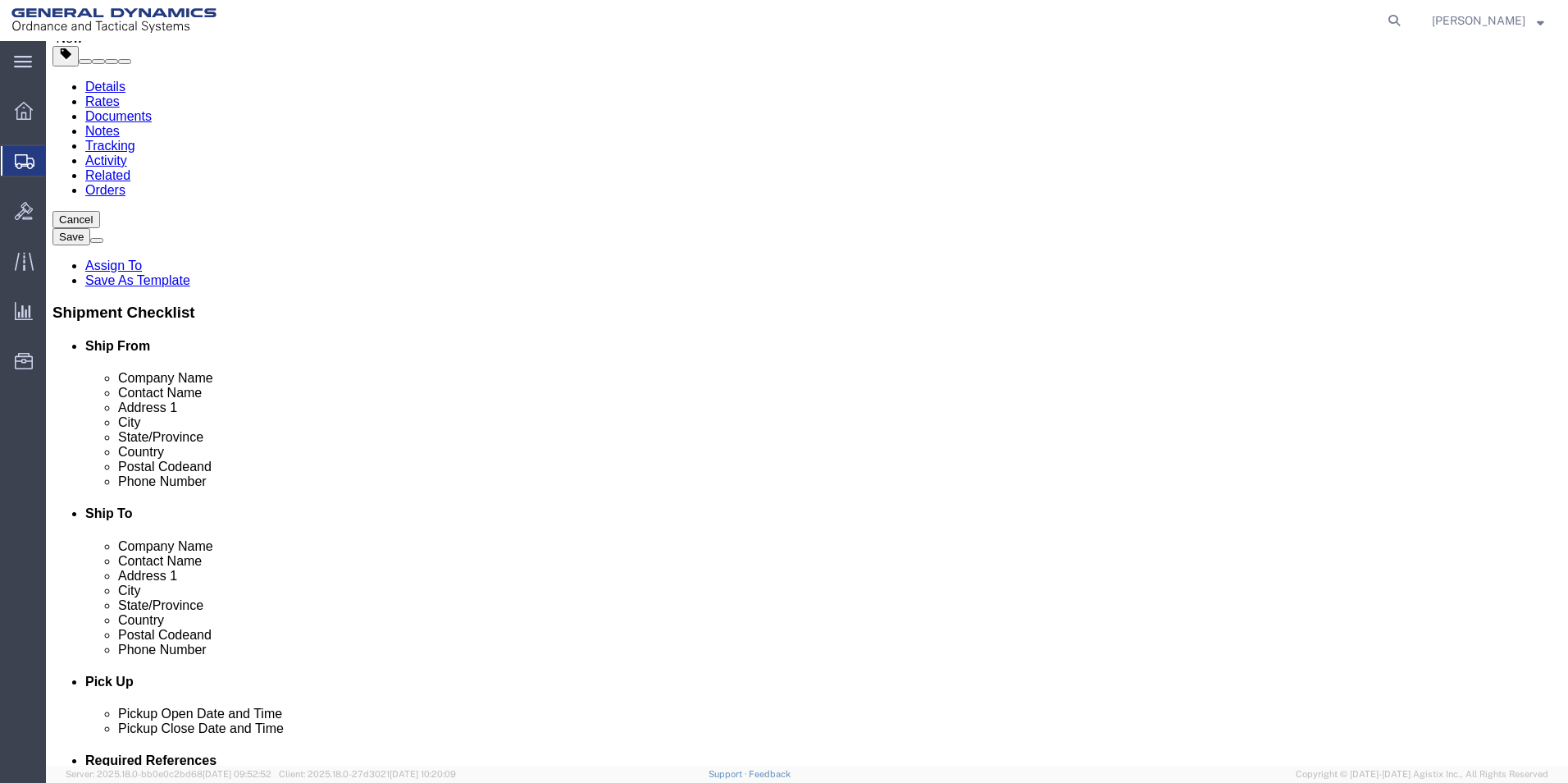
scroll to position [329, 0]
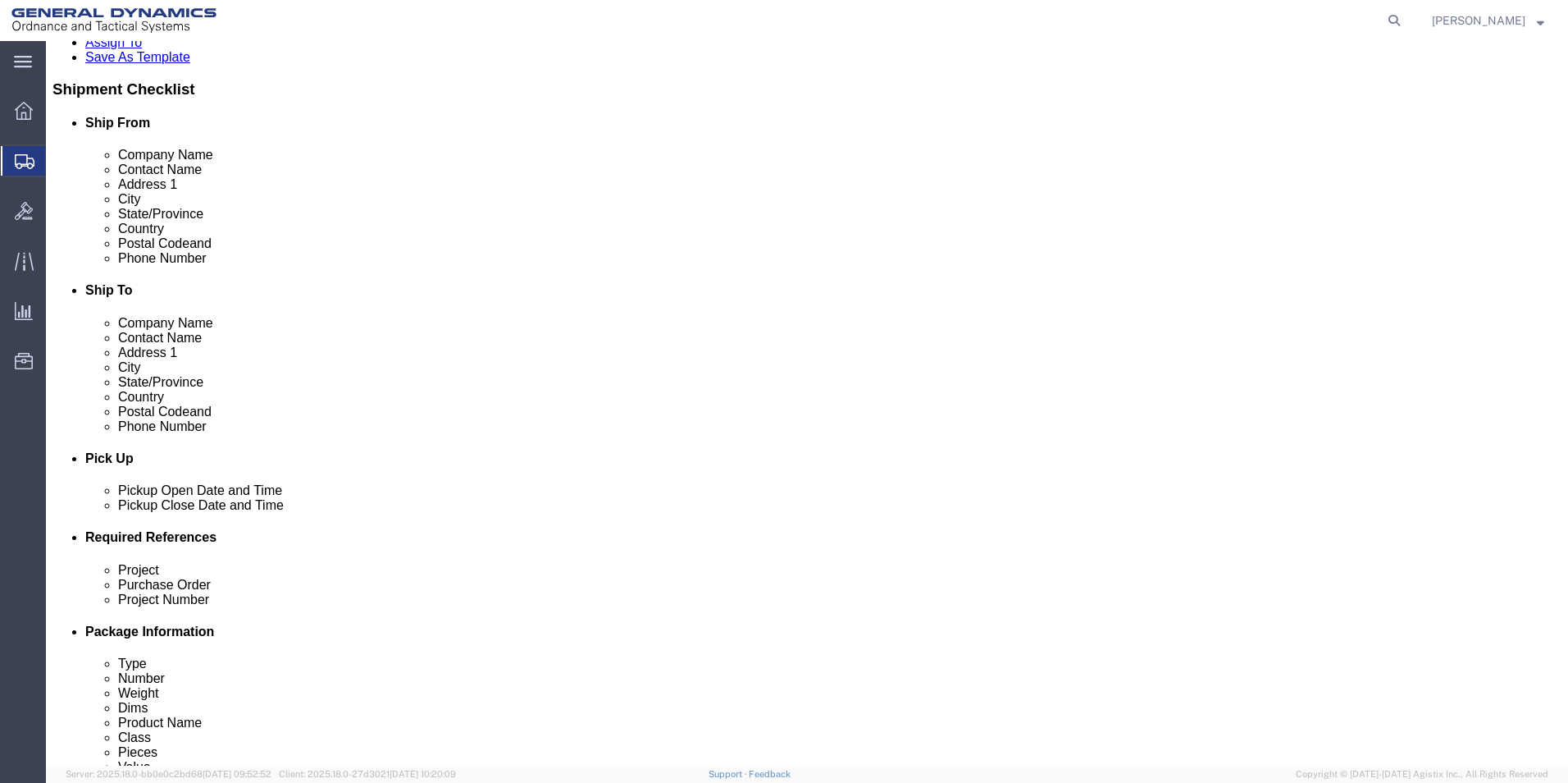
click select "Select Recipient Account Sender/Shipper Third Party Account"
select select "SHIP"
click select "Select Recipient Account Sender/Shipper Third Party Account"
click button "Rate Shipment"
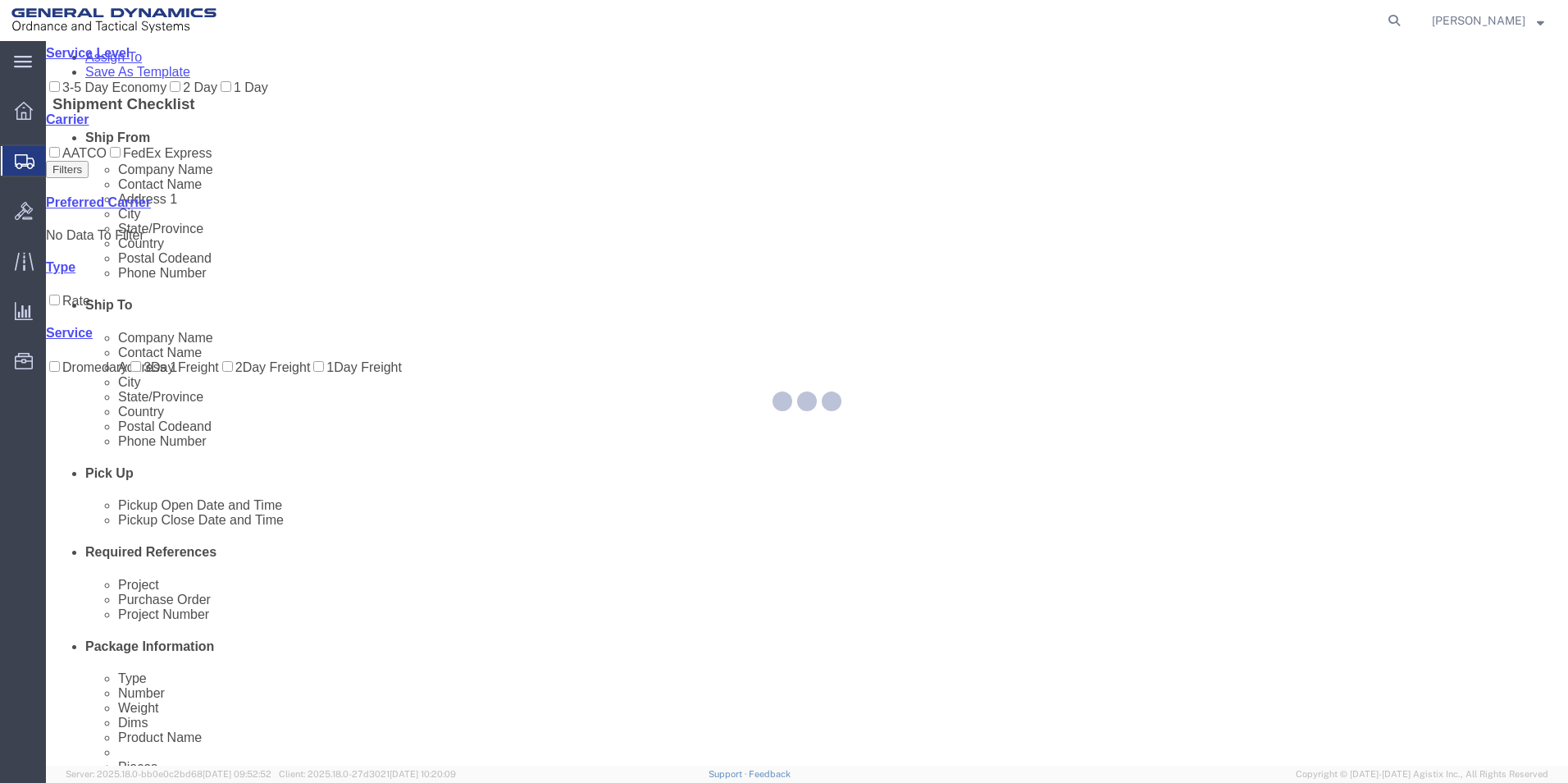
scroll to position [0, 0]
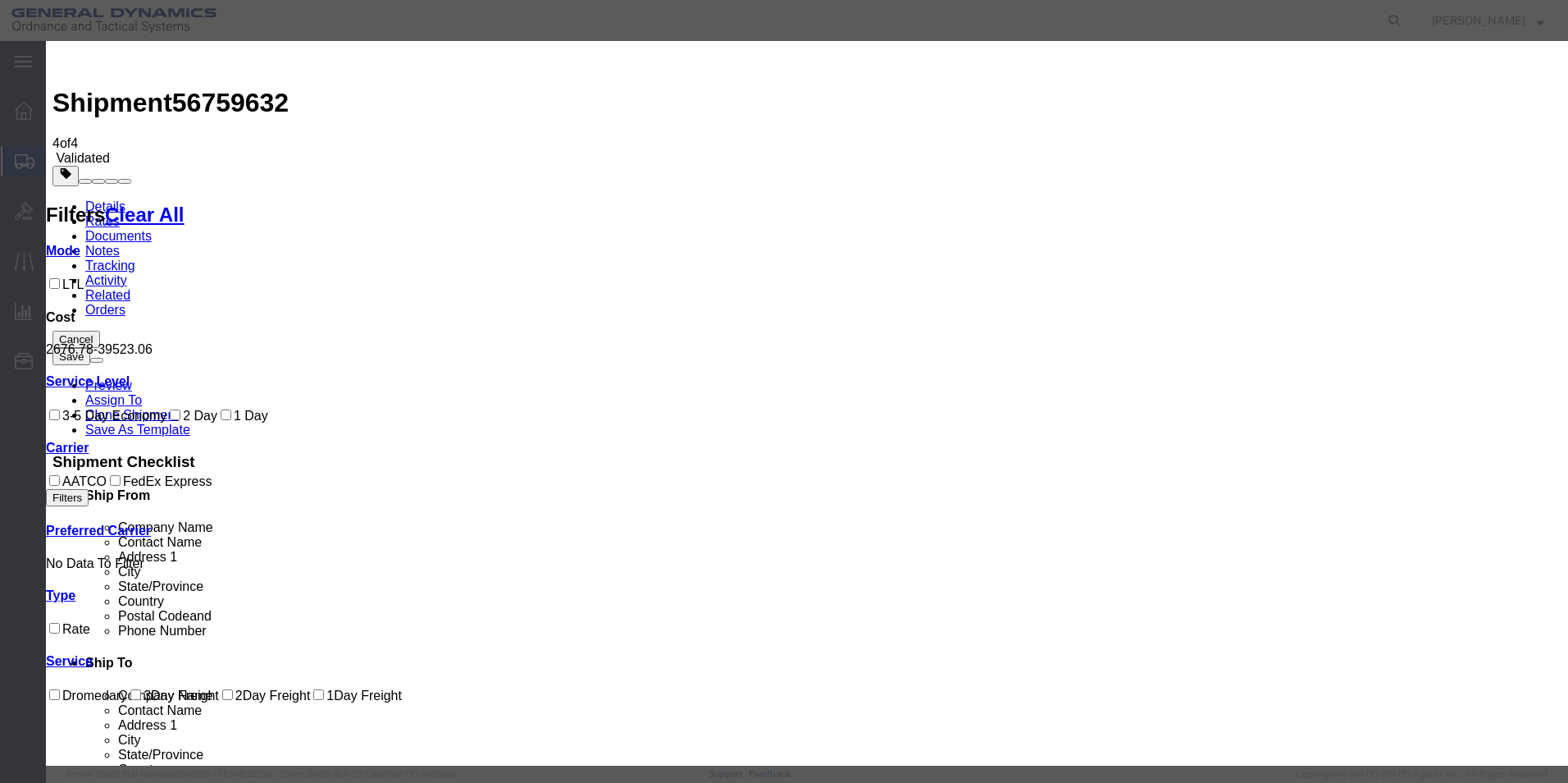
select select "7817"
select select "17707"
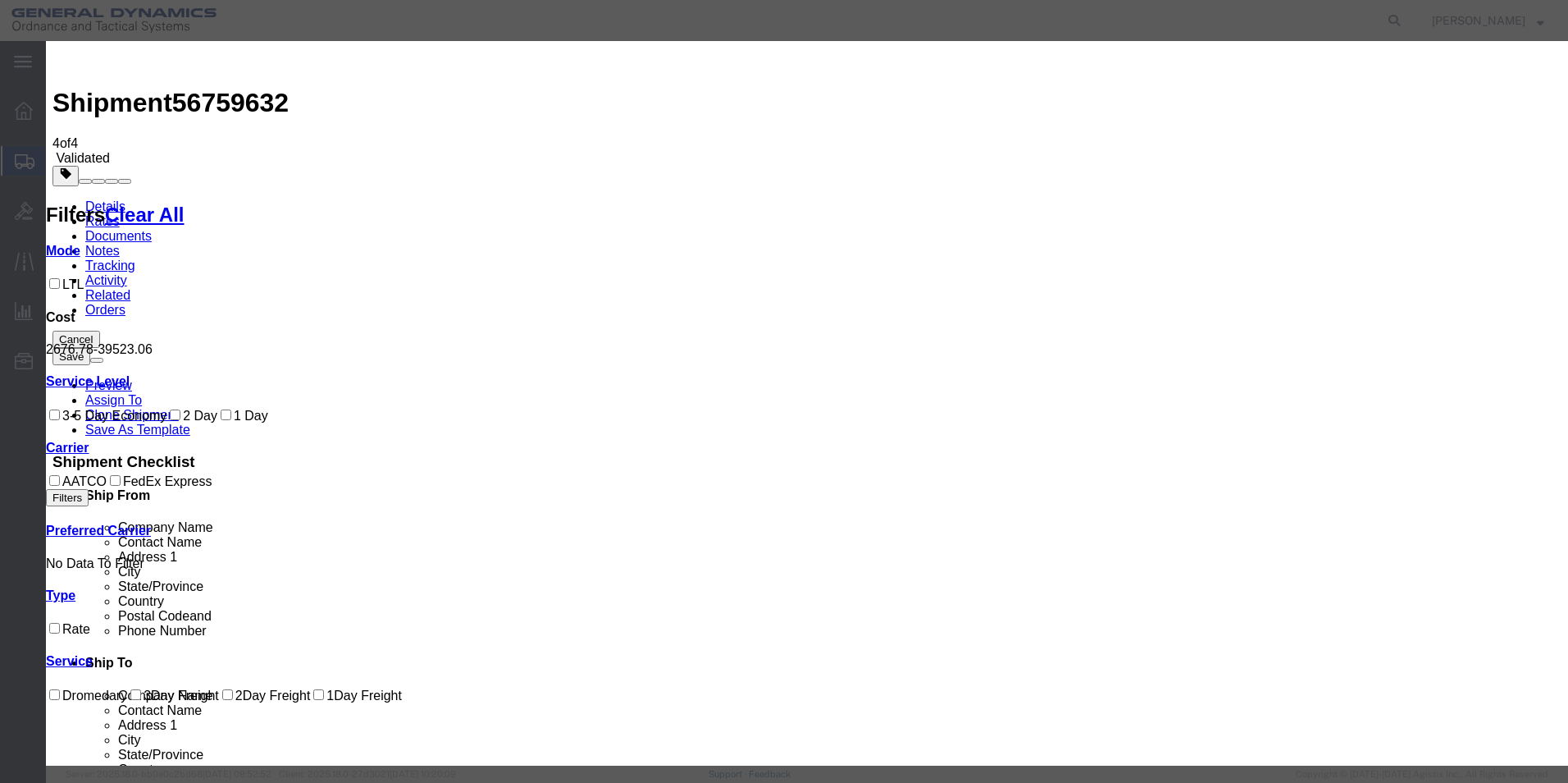
type input "4084"
type input "4,084.00"
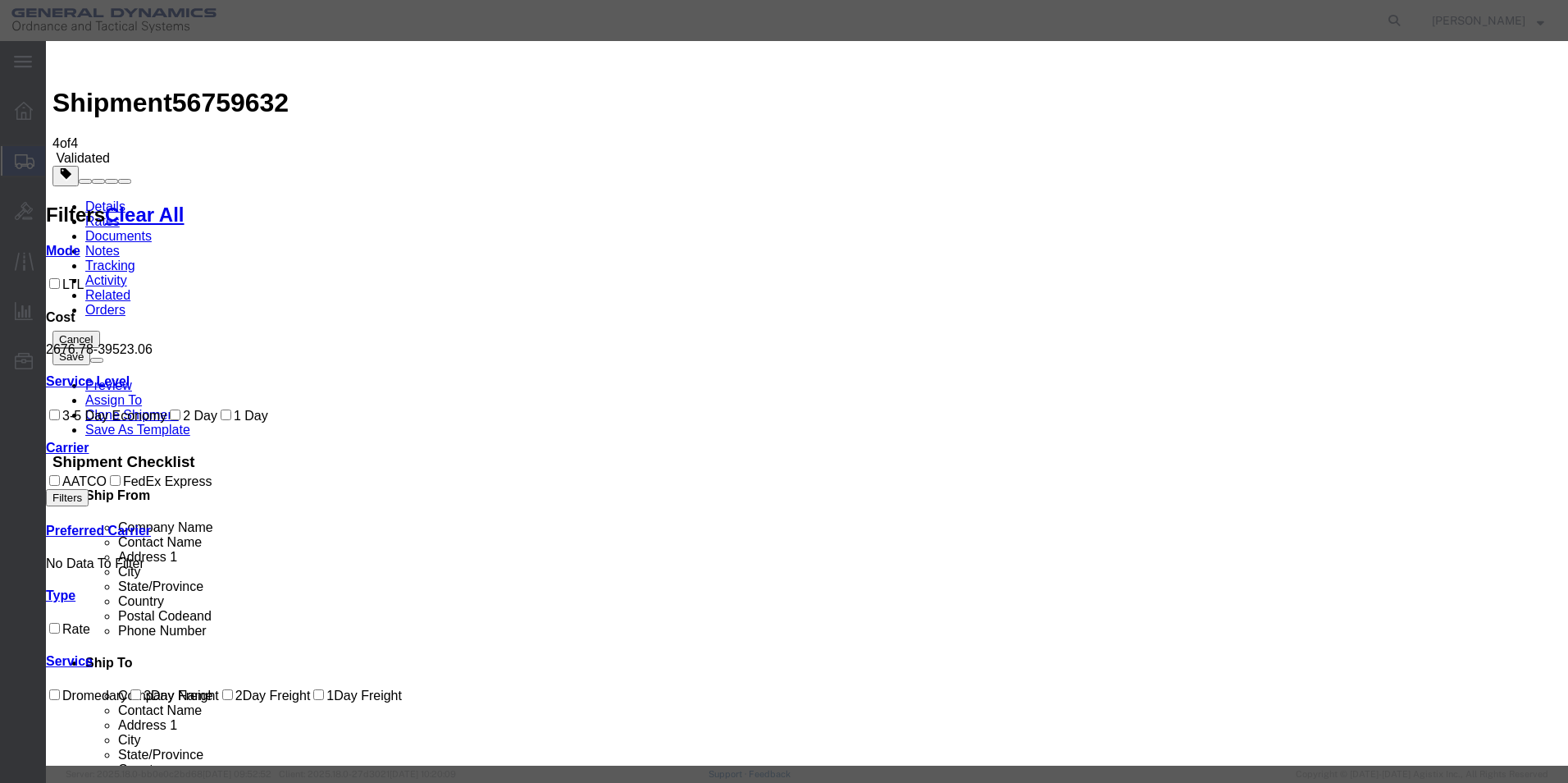
type input "56759632"
type input "[PERSON_NAME]"
type input "2722280724"
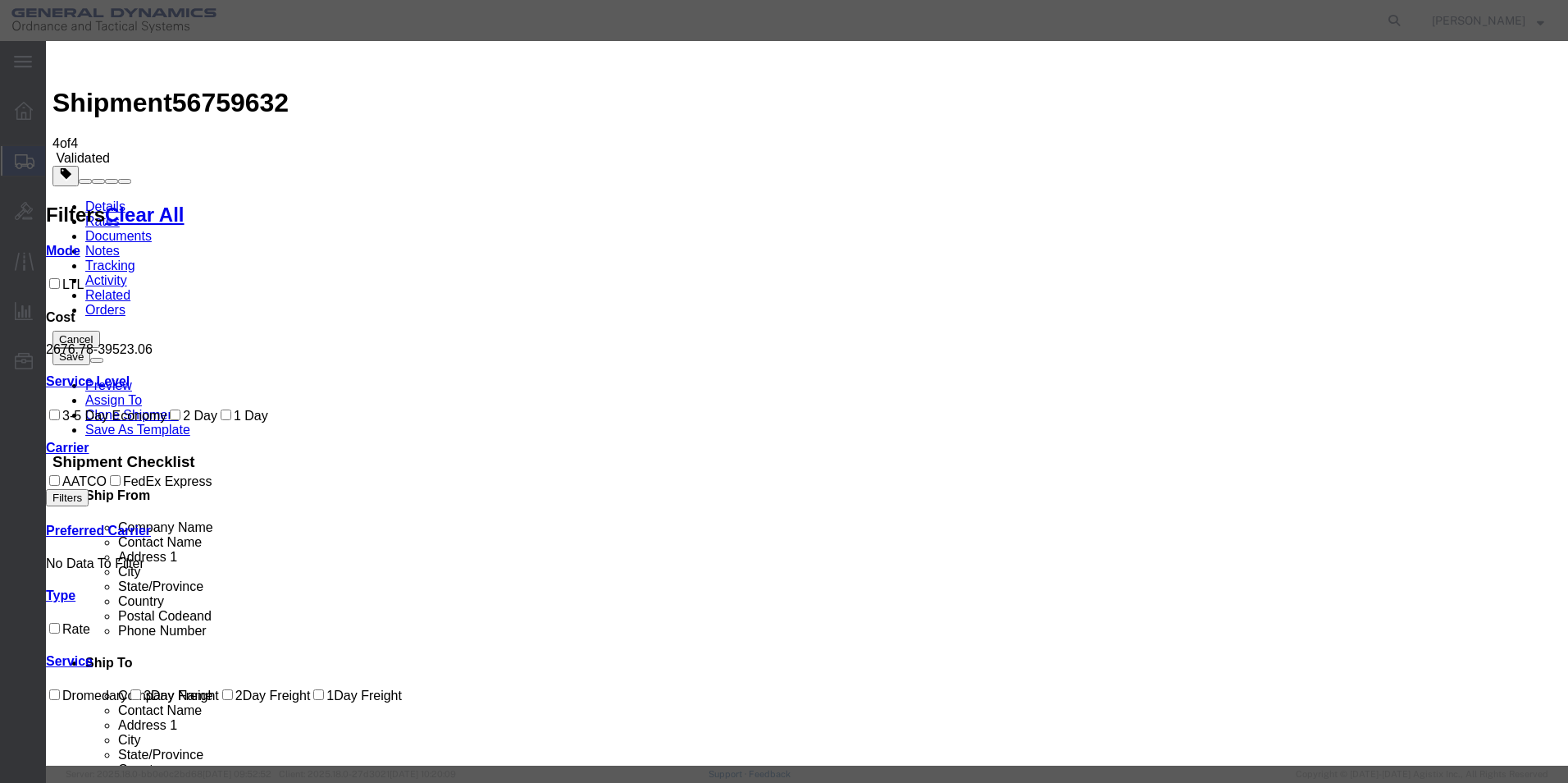
select select "1300"
